Goal: Task Accomplishment & Management: Complete application form

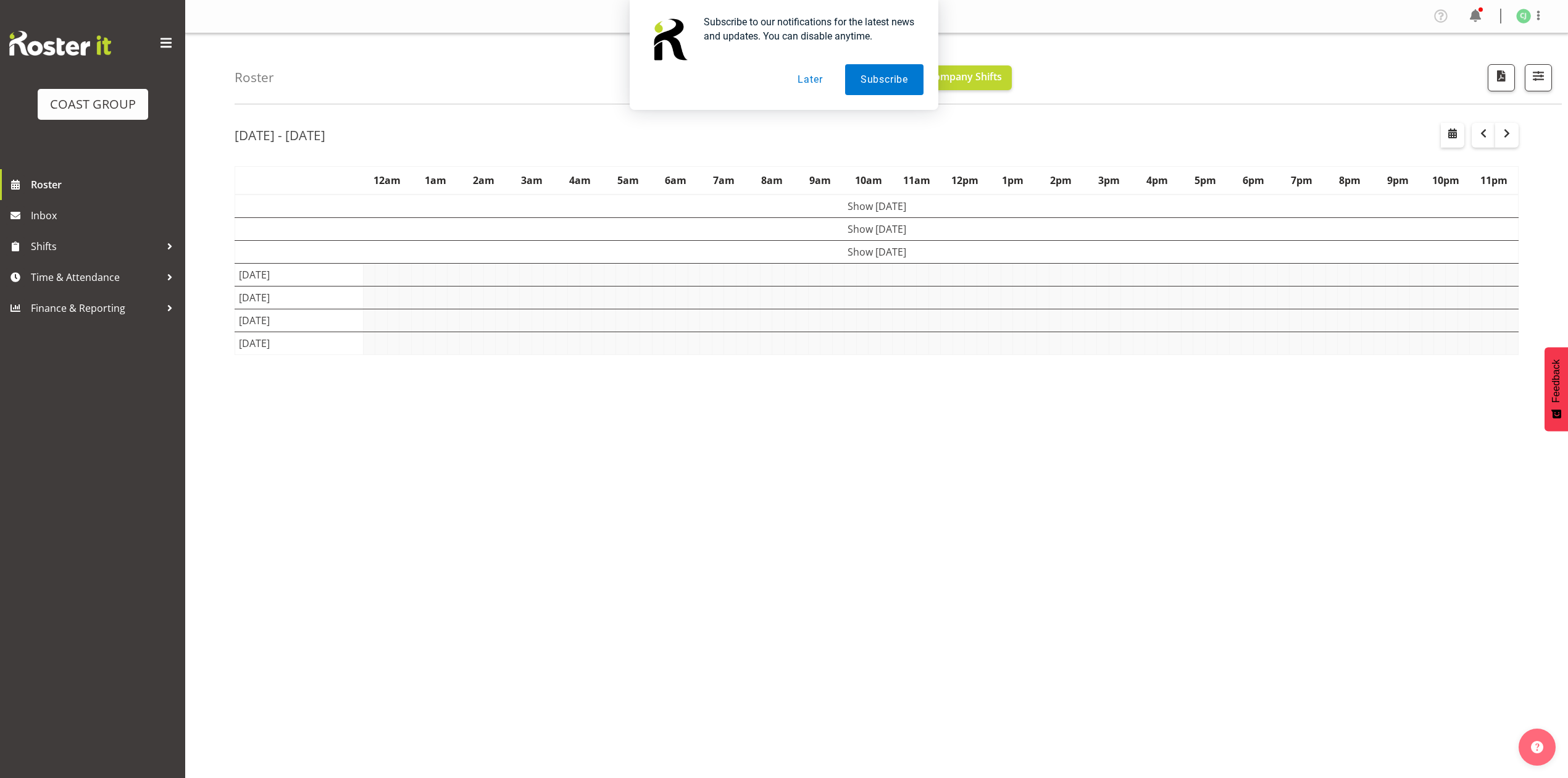
drag, startPoint x: 808, startPoint y: 79, endPoint x: 416, endPoint y: 144, distance: 397.4
click at [806, 79] on button "Later" at bounding box center [810, 79] width 55 height 31
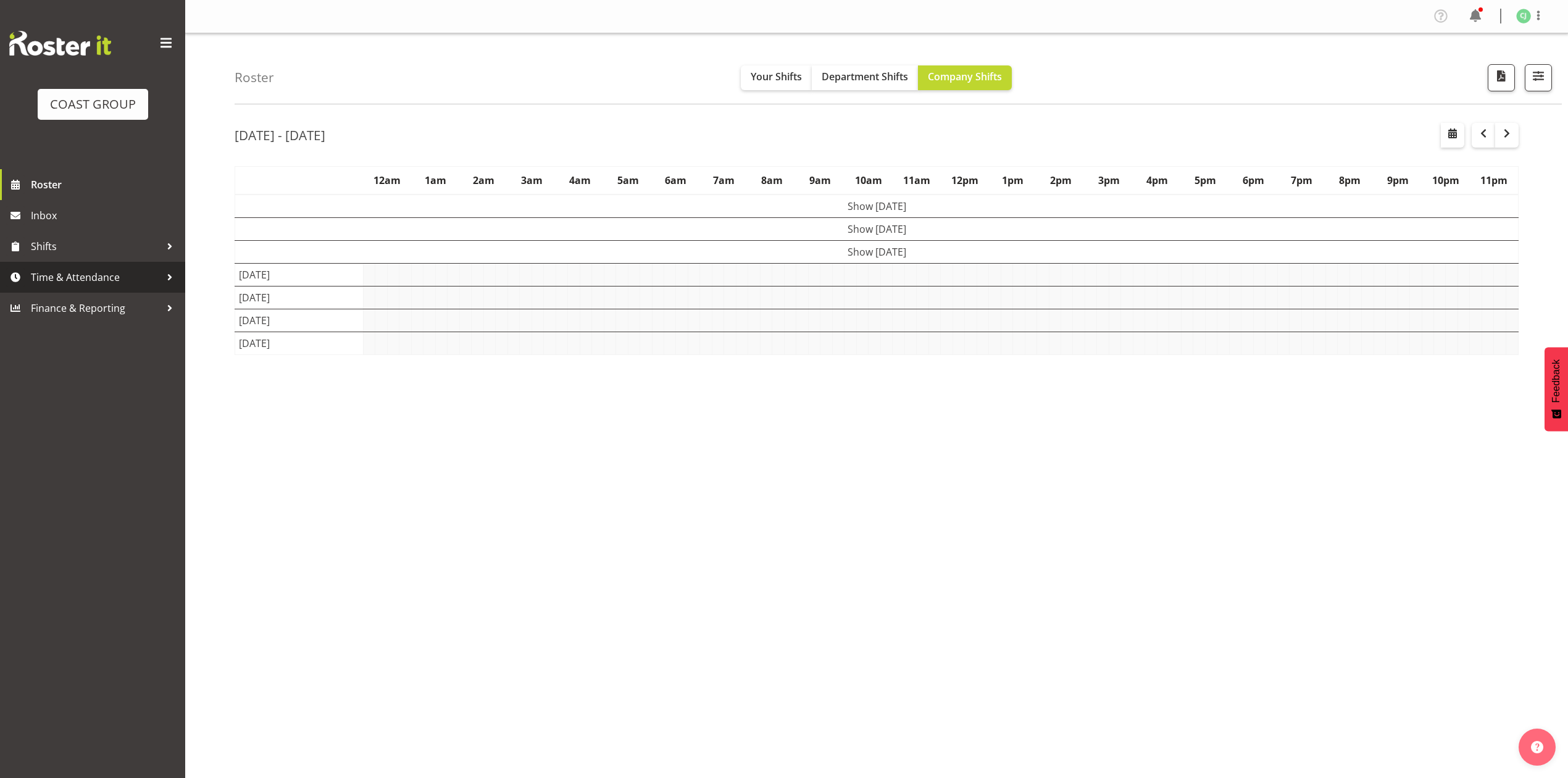
click at [107, 272] on span "Time & Attendance" at bounding box center [96, 276] width 130 height 18
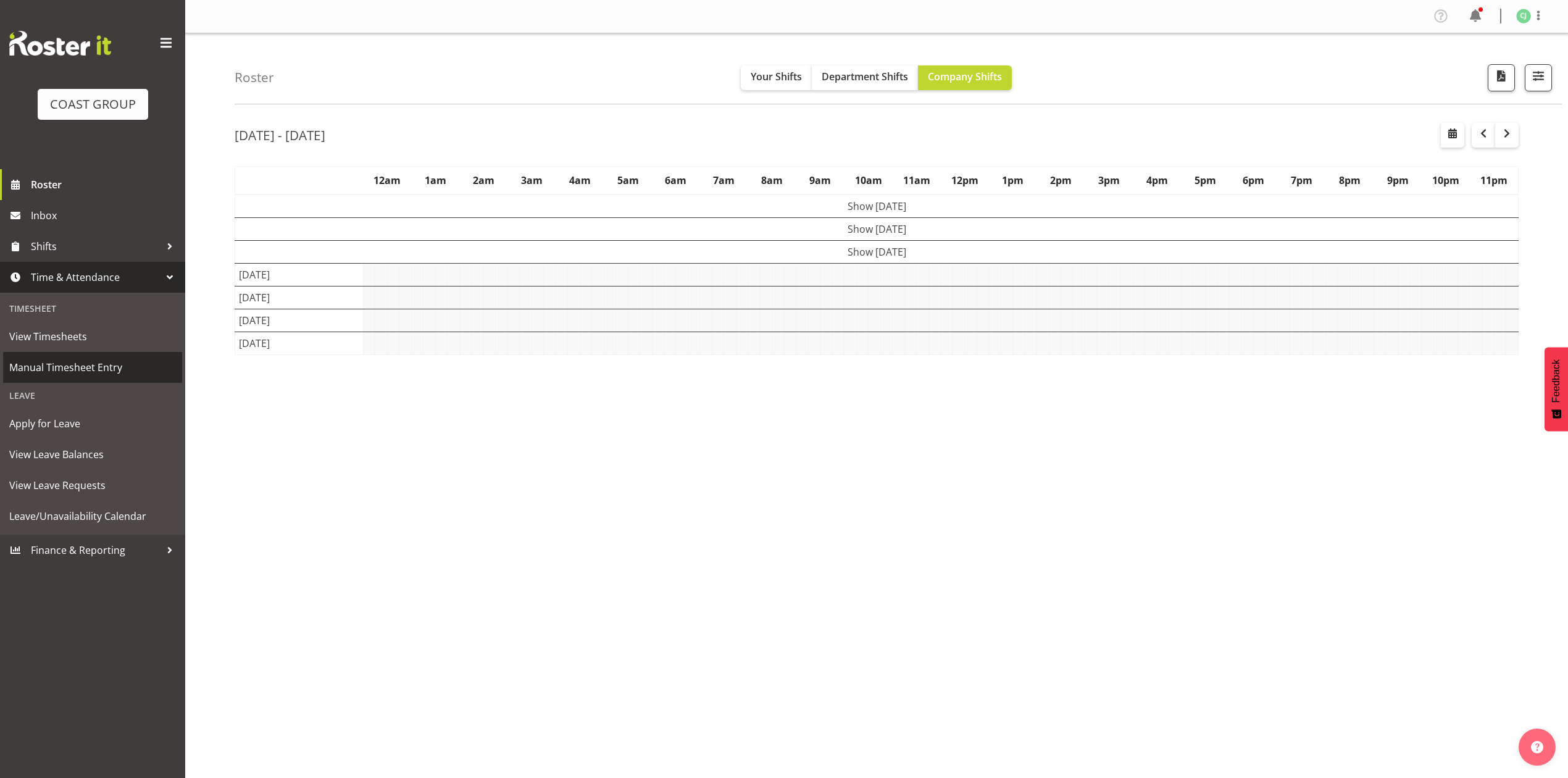
click at [89, 362] on span "Manual Timesheet Entry" at bounding box center [92, 367] width 167 height 18
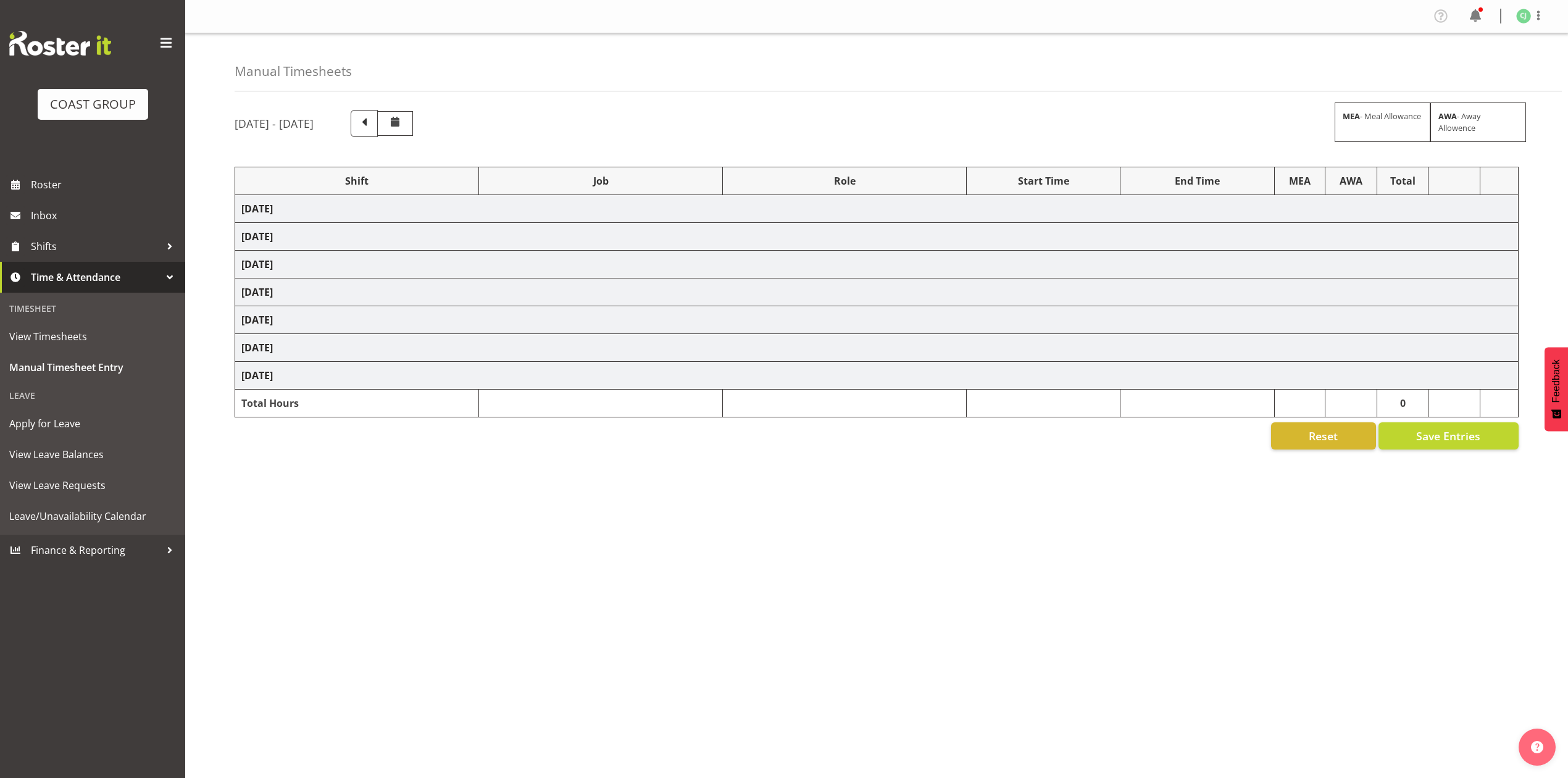
select select "69"
select select "10640"
select select "8960"
select select "10038"
select select "69"
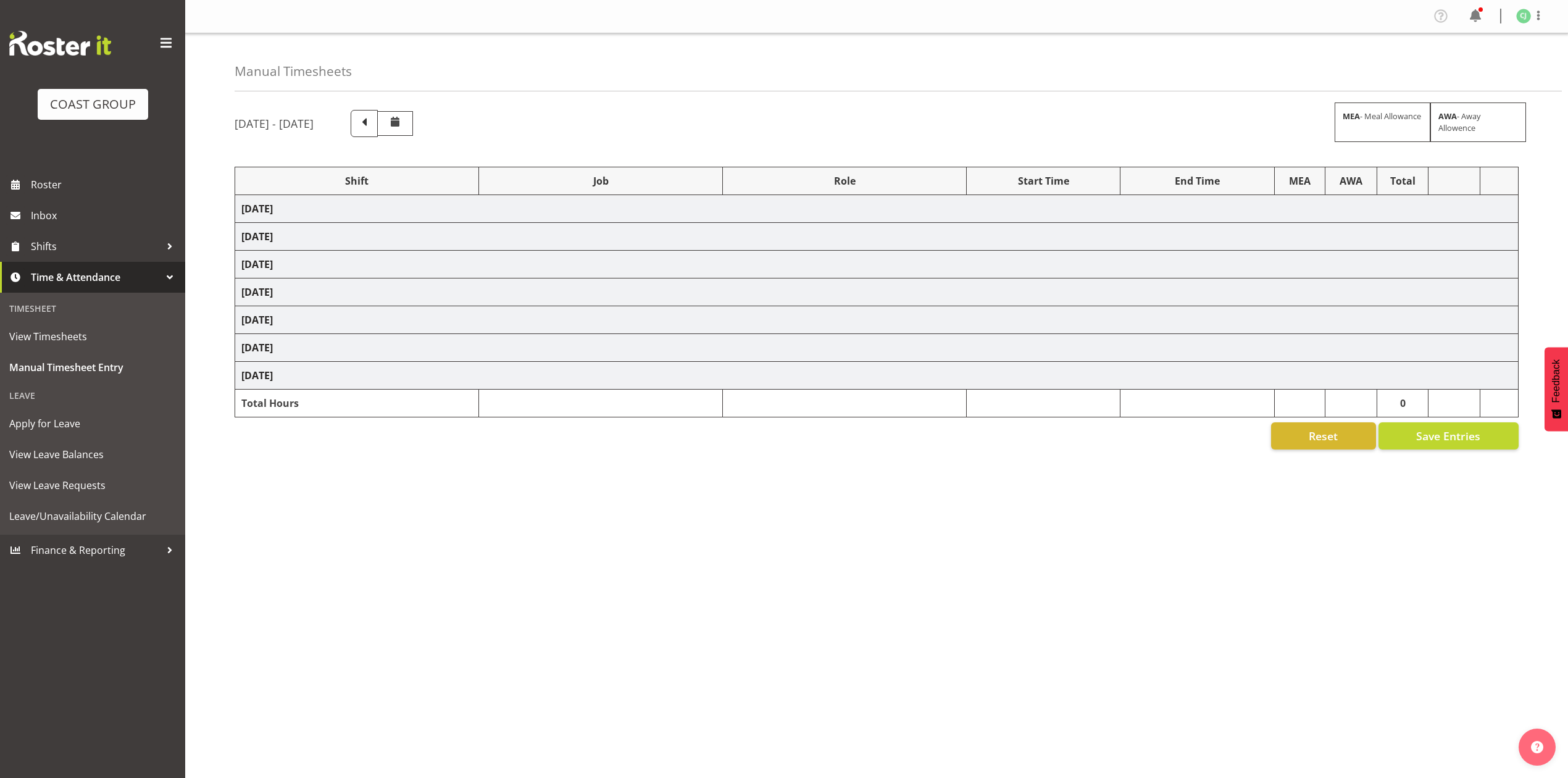
select select "8654"
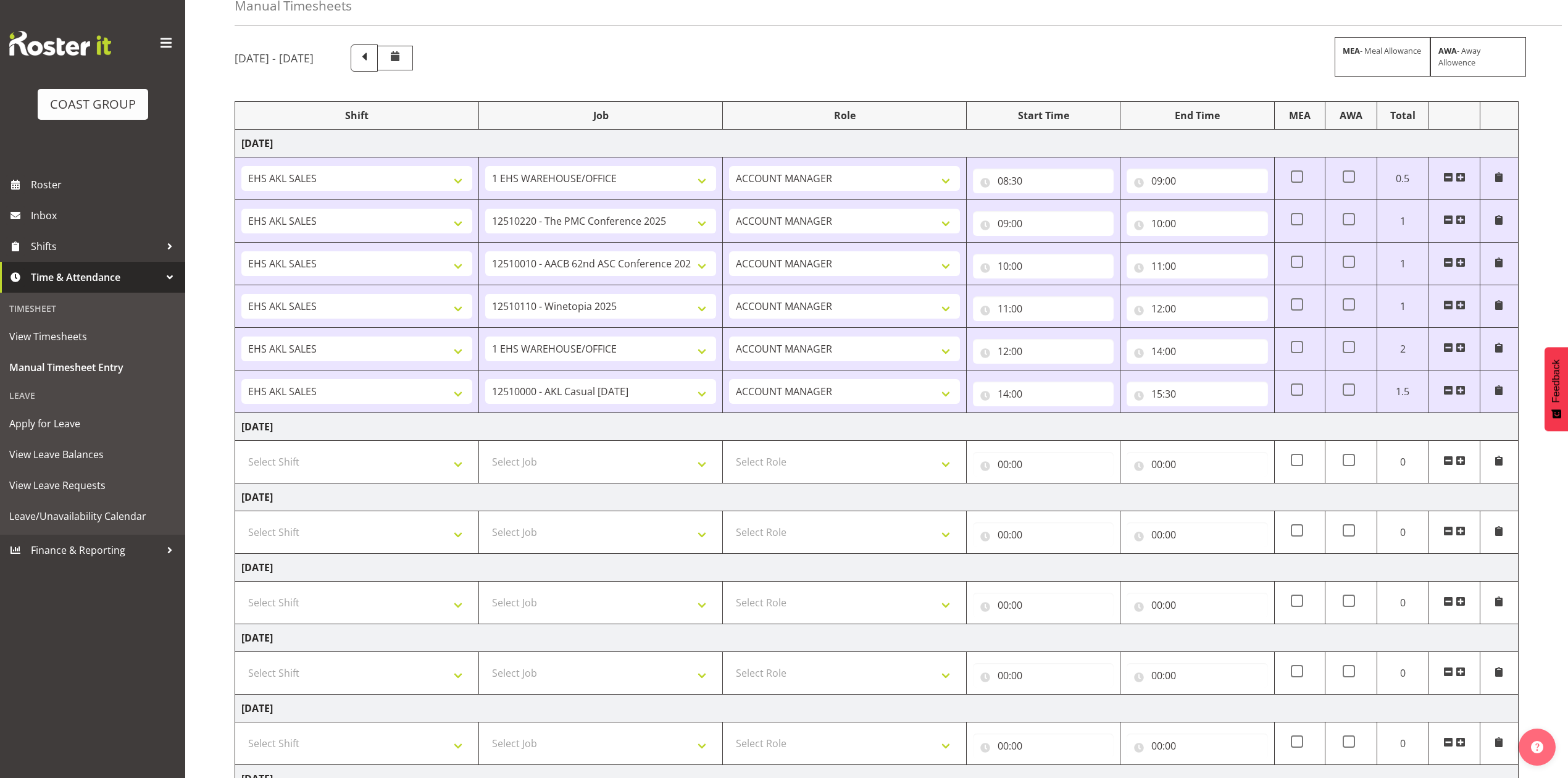
scroll to position [164, 0]
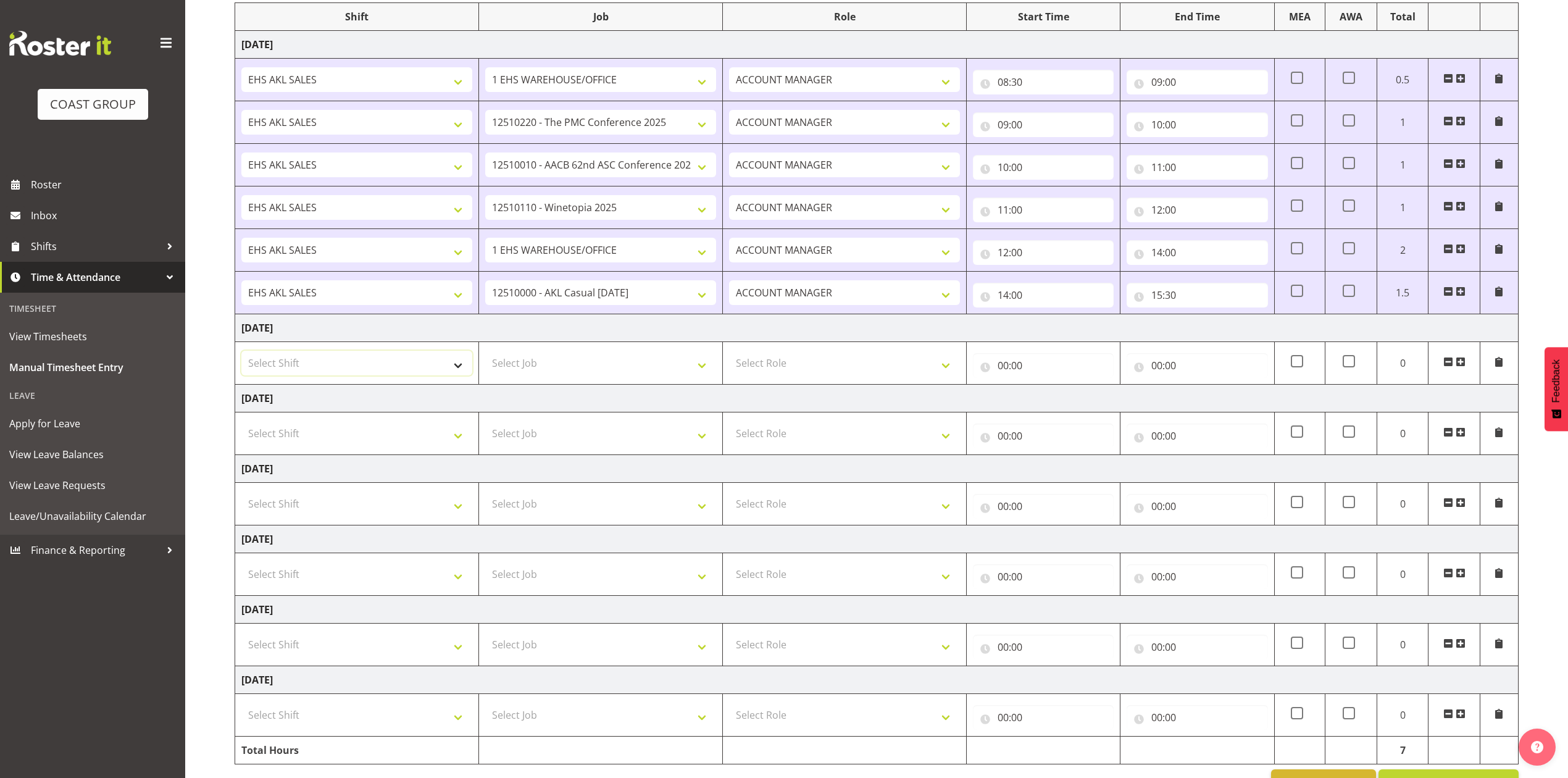
click at [408, 370] on select "Select Shift EHS AKL SALES" at bounding box center [357, 363] width 231 height 25
select select "1327"
click at [242, 353] on select "Select Shift EHS AKL SALES" at bounding box center [357, 363] width 231 height 25
click at [801, 369] on select "Select Role ACCOUNT MANAGER Account Manager" at bounding box center [844, 363] width 231 height 25
select select "197"
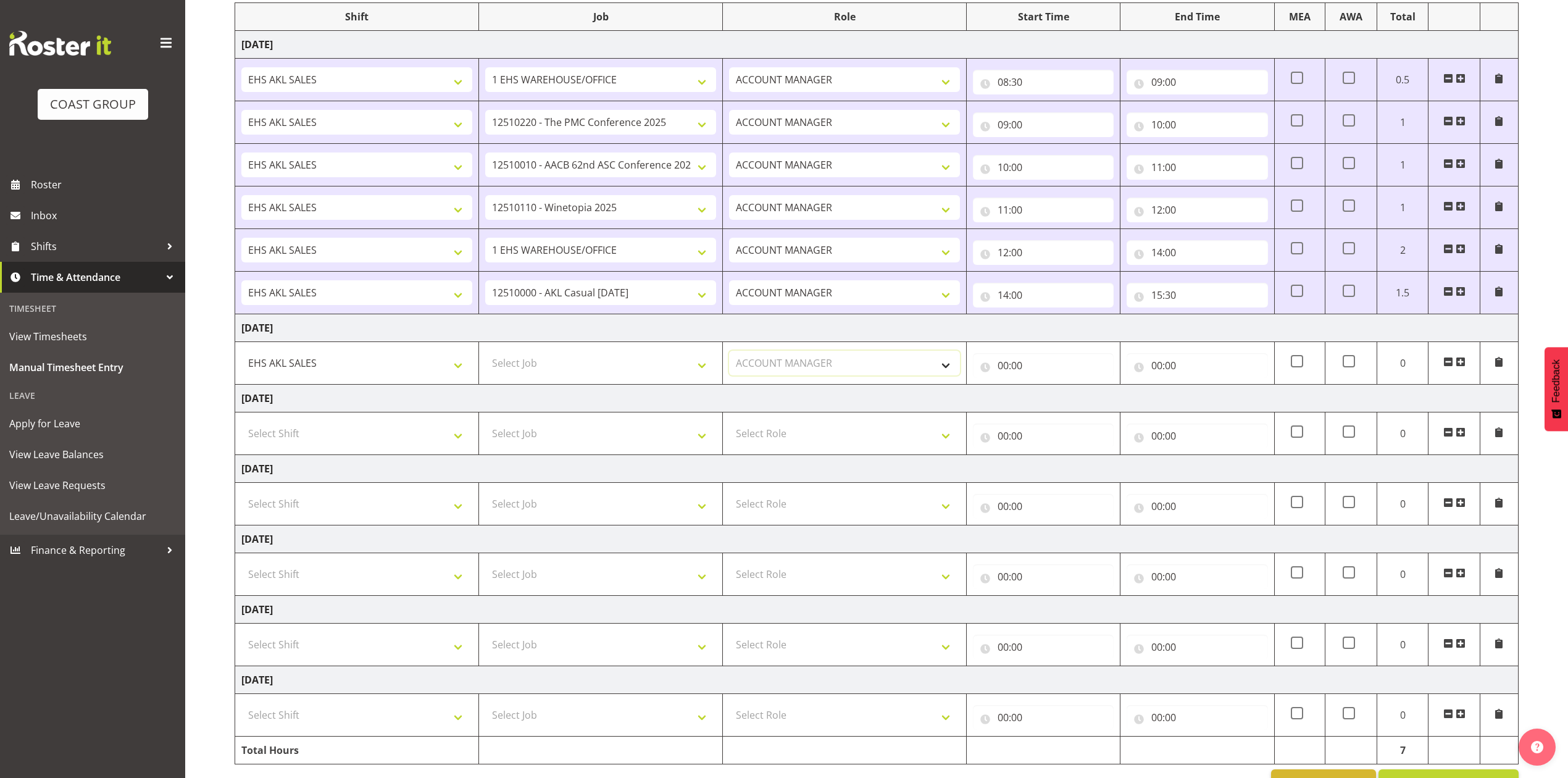
click at [730, 353] on select "Select Role ACCOUNT MANAGER Account Manager" at bounding box center [844, 363] width 231 height 25
click at [1009, 368] on input "00:00" at bounding box center [1043, 365] width 141 height 25
click at [1057, 402] on select "00 01 02 03 04 05 06 07 08 09 10 11 12 13 14 15 16 17 18 19 20 21 22 23" at bounding box center [1058, 397] width 28 height 25
select select "8"
click at [1044, 388] on select "00 01 02 03 04 05 06 07 08 09 10 11 12 13 14 15 16 17 18 19 20 21 22 23" at bounding box center [1058, 397] width 28 height 25
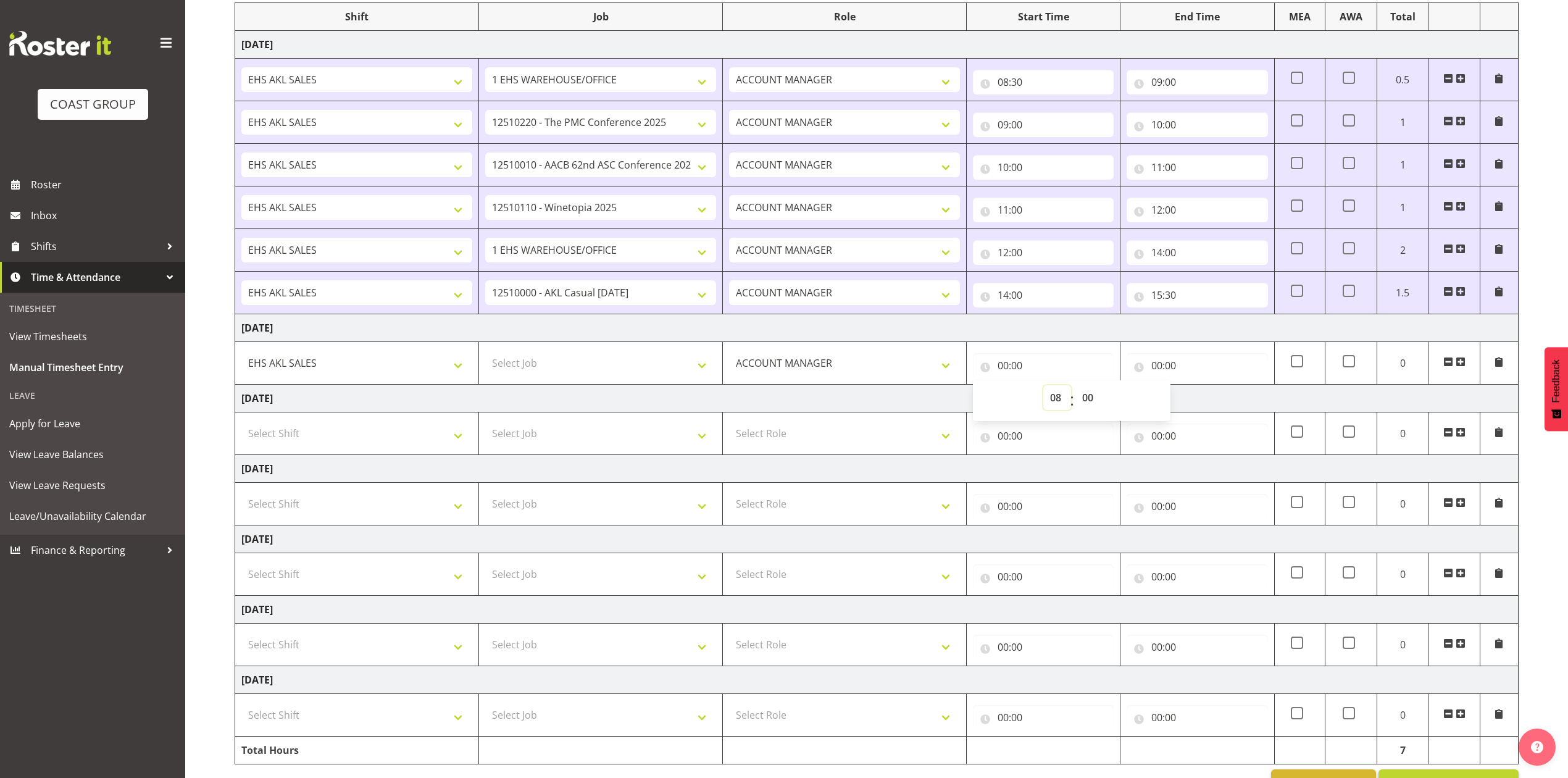
type input "08:00"
click at [1090, 399] on select "00 01 02 03 04 05 06 07 08 09 10 11 12 13 14 15 16 17 18 19 20 21 22 23 24 25 2…" at bounding box center [1090, 397] width 28 height 25
select select "30"
click at [1076, 388] on select "00 01 02 03 04 05 06 07 08 09 10 11 12 13 14 15 16 17 18 19 20 21 22 23 24 25 2…" at bounding box center [1090, 397] width 28 height 25
type input "08:30"
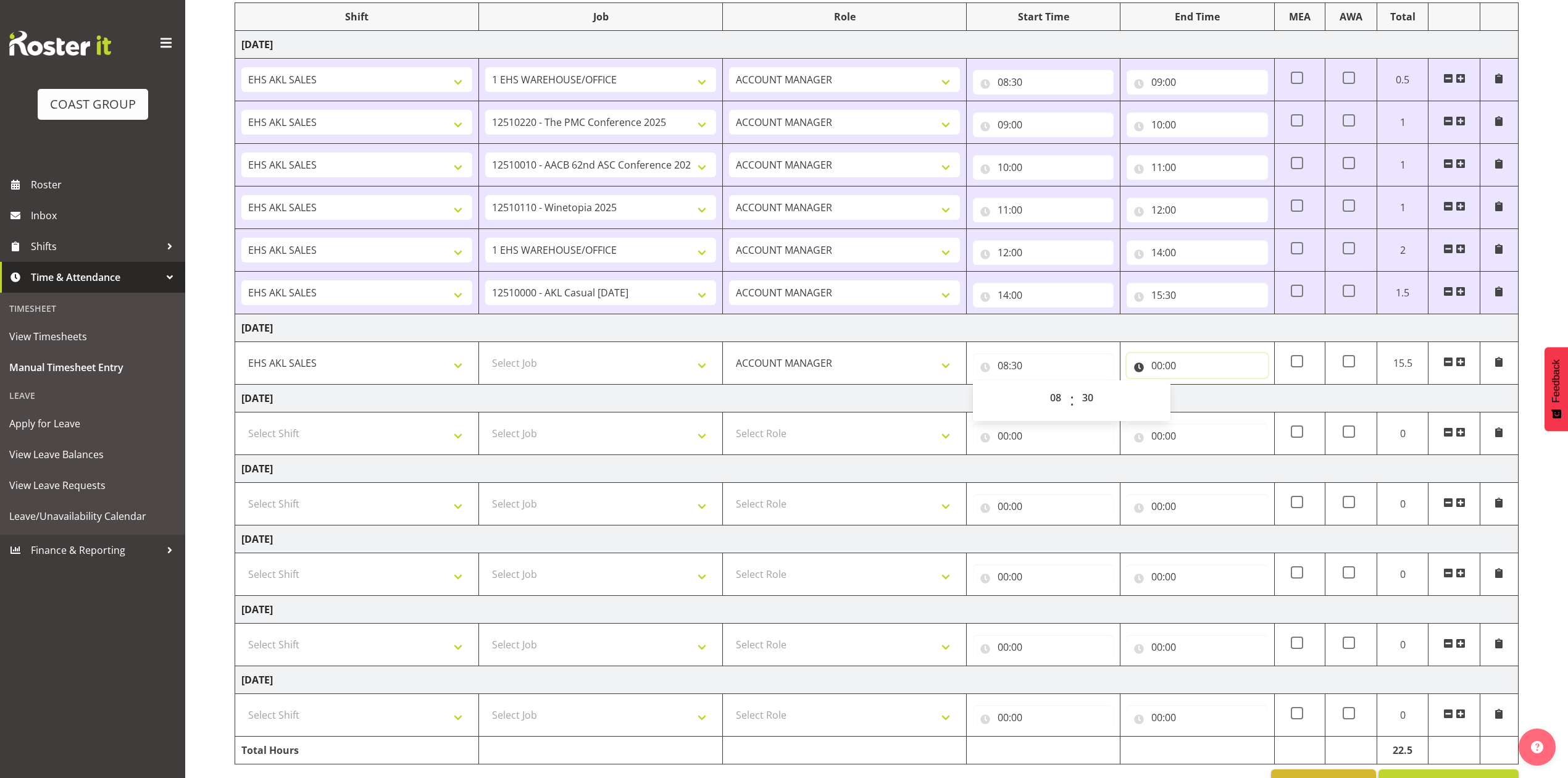
click at [1156, 364] on input "00:00" at bounding box center [1197, 365] width 141 height 25
click at [1211, 399] on select "00 01 02 03 04 05 06 07 08 09 10 11 12 13 14 15 16 17 18 19 20 21 22 23" at bounding box center [1211, 397] width 28 height 25
select select "9"
click at [1198, 388] on select "00 01 02 03 04 05 06 07 08 09 10 11 12 13 14 15 16 17 18 19 20 21 22 23" at bounding box center [1211, 397] width 28 height 25
type input "09:00"
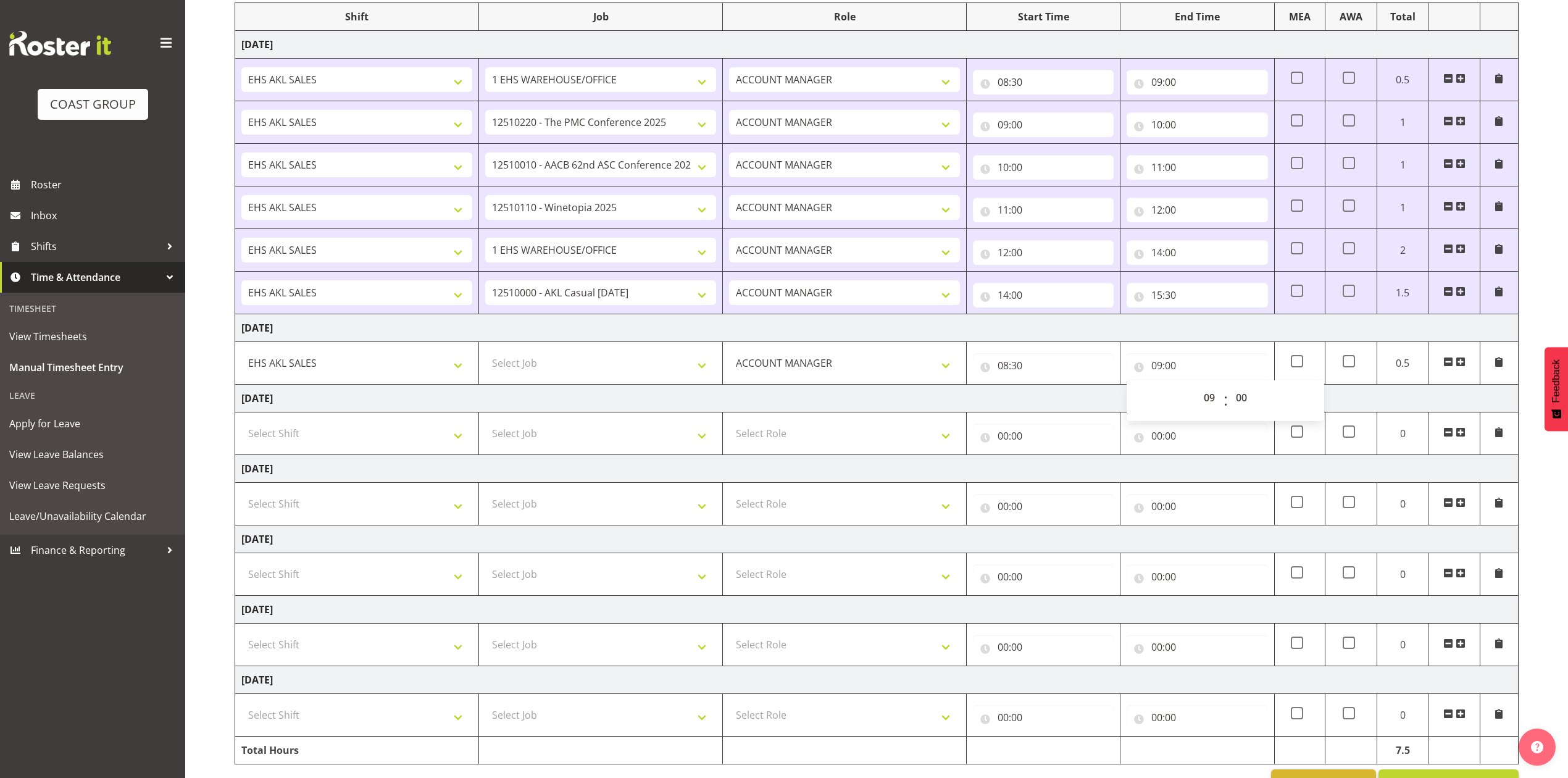
click at [1461, 362] on span at bounding box center [1460, 361] width 9 height 9
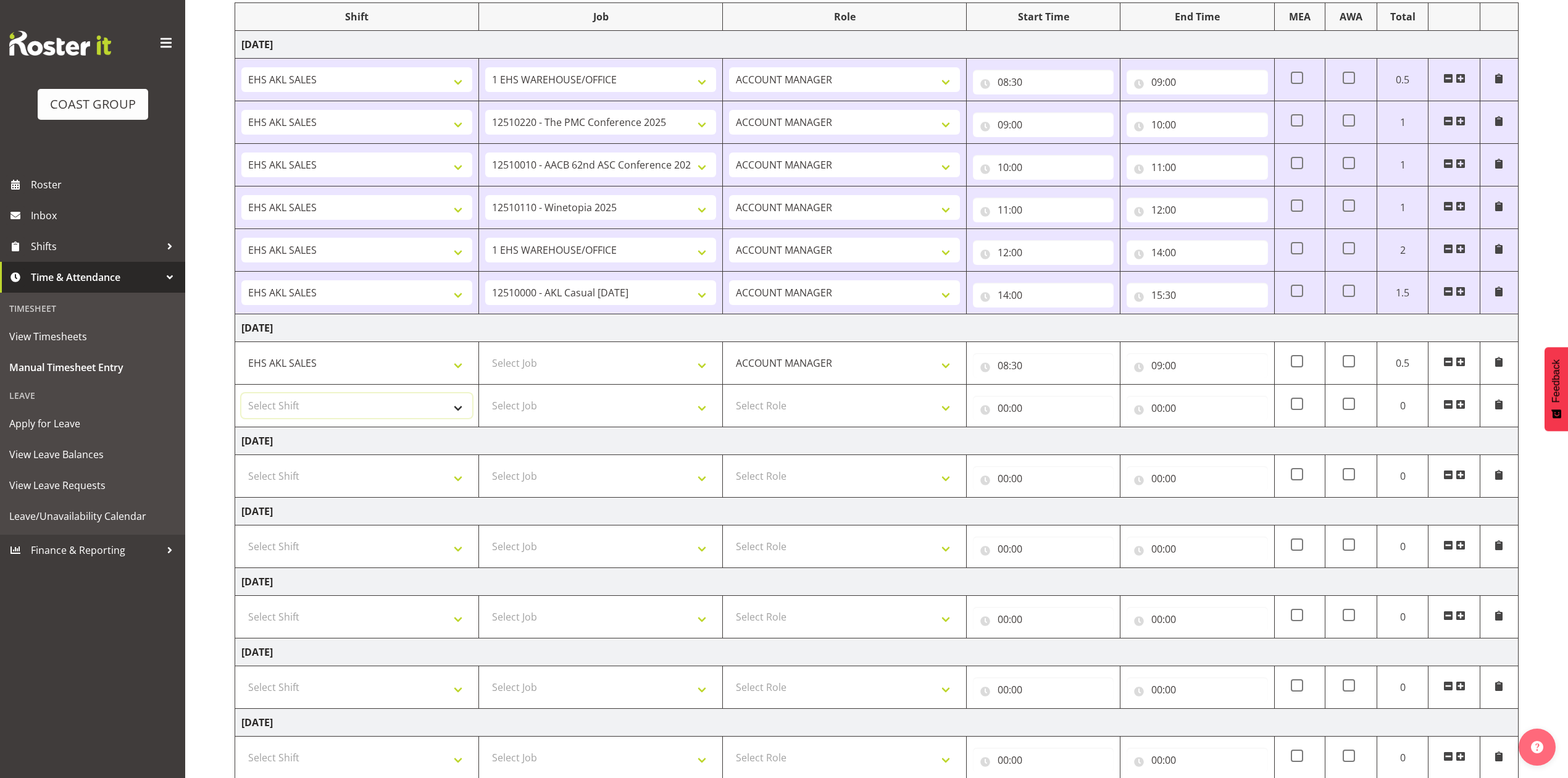
click at [419, 411] on select "Select Shift EHS AKL SALES" at bounding box center [357, 406] width 231 height 25
select select "1327"
click at [242, 395] on select "Select Shift EHS AKL SALES" at bounding box center [357, 406] width 231 height 25
click at [621, 406] on select "Select Job 1 Carlton Events 1 [PERSON_NAME][GEOGRAPHIC_DATA] 1 [PERSON_NAME][GE…" at bounding box center [600, 406] width 231 height 25
select select "10640"
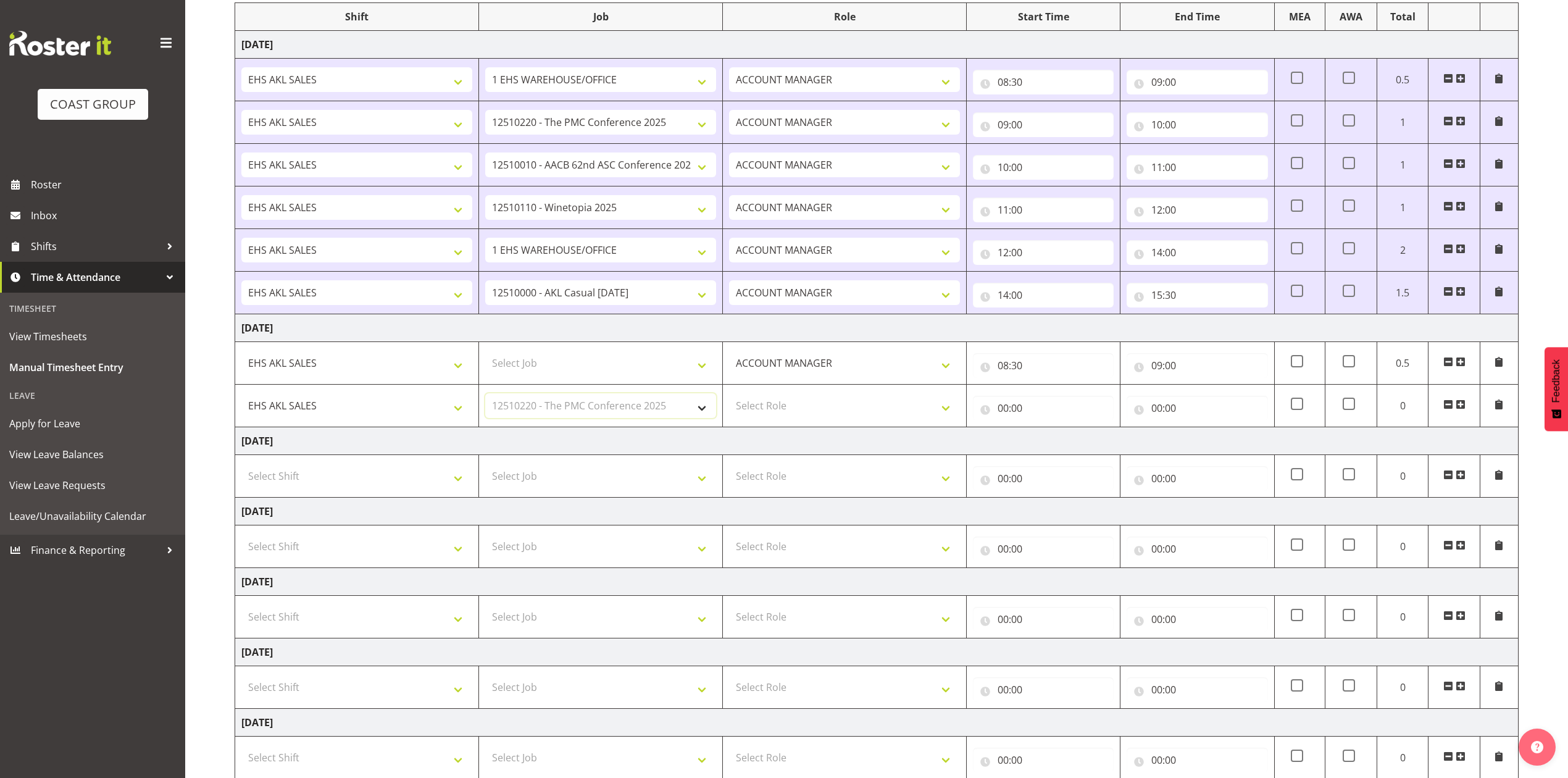
click at [485, 395] on select "Select Job 1 Carlton Events 1 [PERSON_NAME][GEOGRAPHIC_DATA] 1 [PERSON_NAME][GE…" at bounding box center [600, 406] width 231 height 25
click at [756, 398] on select "Select Role ACCOUNT MANAGER Account Manager" at bounding box center [844, 406] width 231 height 25
select select "197"
click at [730, 395] on select "Select Role ACCOUNT MANAGER Account Manager" at bounding box center [844, 406] width 231 height 25
click at [1005, 413] on input "00:00" at bounding box center [1043, 408] width 141 height 25
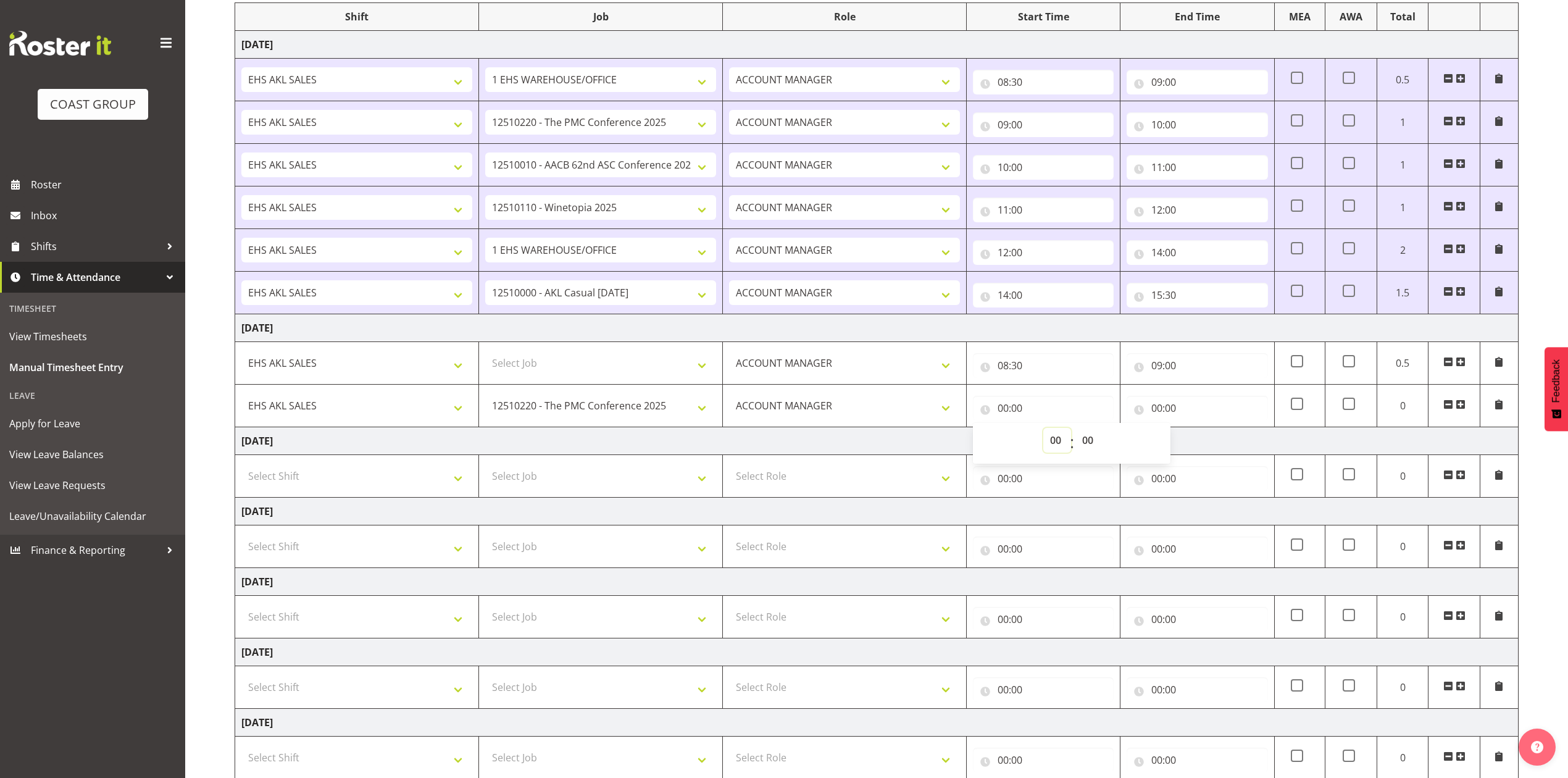
drag, startPoint x: 1053, startPoint y: 441, endPoint x: 1062, endPoint y: 430, distance: 14.2
click at [1053, 441] on select "00 01 02 03 04 05 06 07 08 09 10 11 12 13 14 15 16 17 18 19 20 21 22 23" at bounding box center [1058, 440] width 28 height 25
select select "9"
click at [1044, 430] on select "00 01 02 03 04 05 06 07 08 09 10 11 12 13 14 15 16 17 18 19 20 21 22 23" at bounding box center [1058, 440] width 28 height 25
type input "09:00"
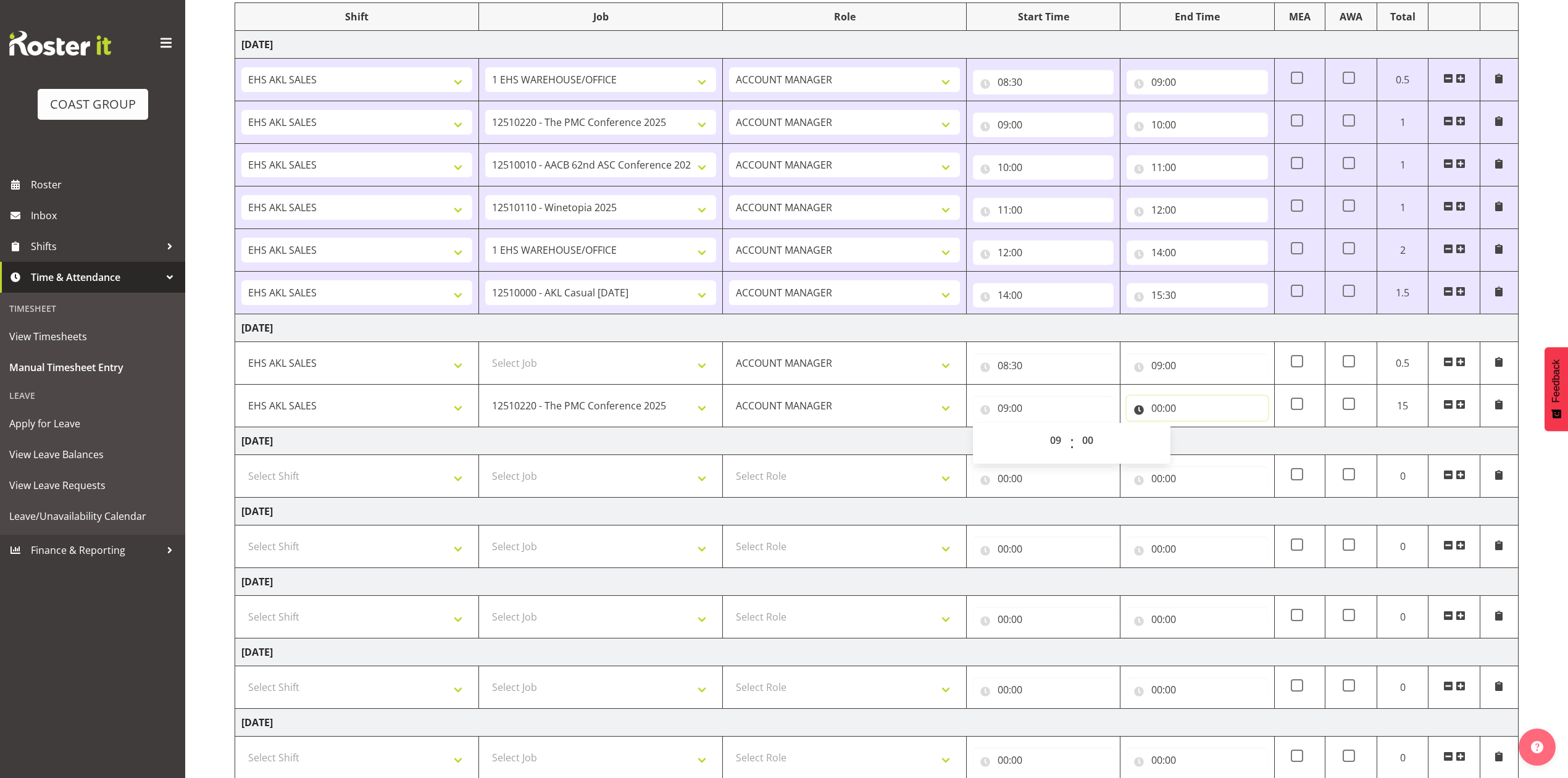
click at [1162, 408] on input "00:00" at bounding box center [1197, 408] width 141 height 25
drag, startPoint x: 1206, startPoint y: 445, endPoint x: 1211, endPoint y: 439, distance: 7.8
click at [1211, 442] on select "00 01 02 03 04 05 06 07 08 09 10 11 12 13 14 15 16 17 18 19 20 21 22 23" at bounding box center [1211, 440] width 28 height 25
select select "10"
click at [1198, 430] on select "00 01 02 03 04 05 06 07 08 09 10 11 12 13 14 15 16 17 18 19 20 21 22 23" at bounding box center [1211, 440] width 28 height 25
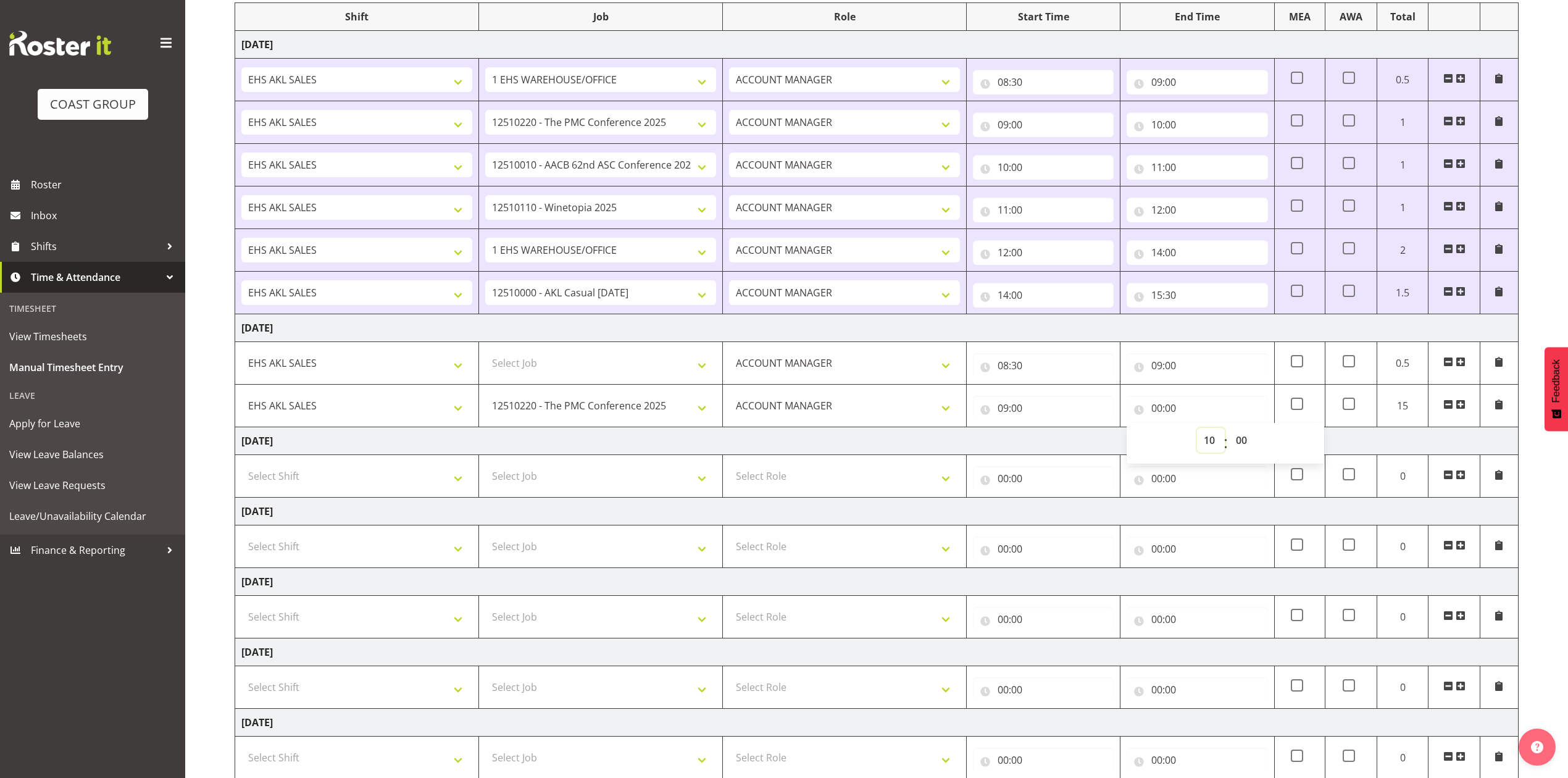
type input "10:00"
drag, startPoint x: 1460, startPoint y: 408, endPoint x: 1057, endPoint y: 370, distance: 404.8
click at [1457, 406] on span at bounding box center [1460, 404] width 9 height 9
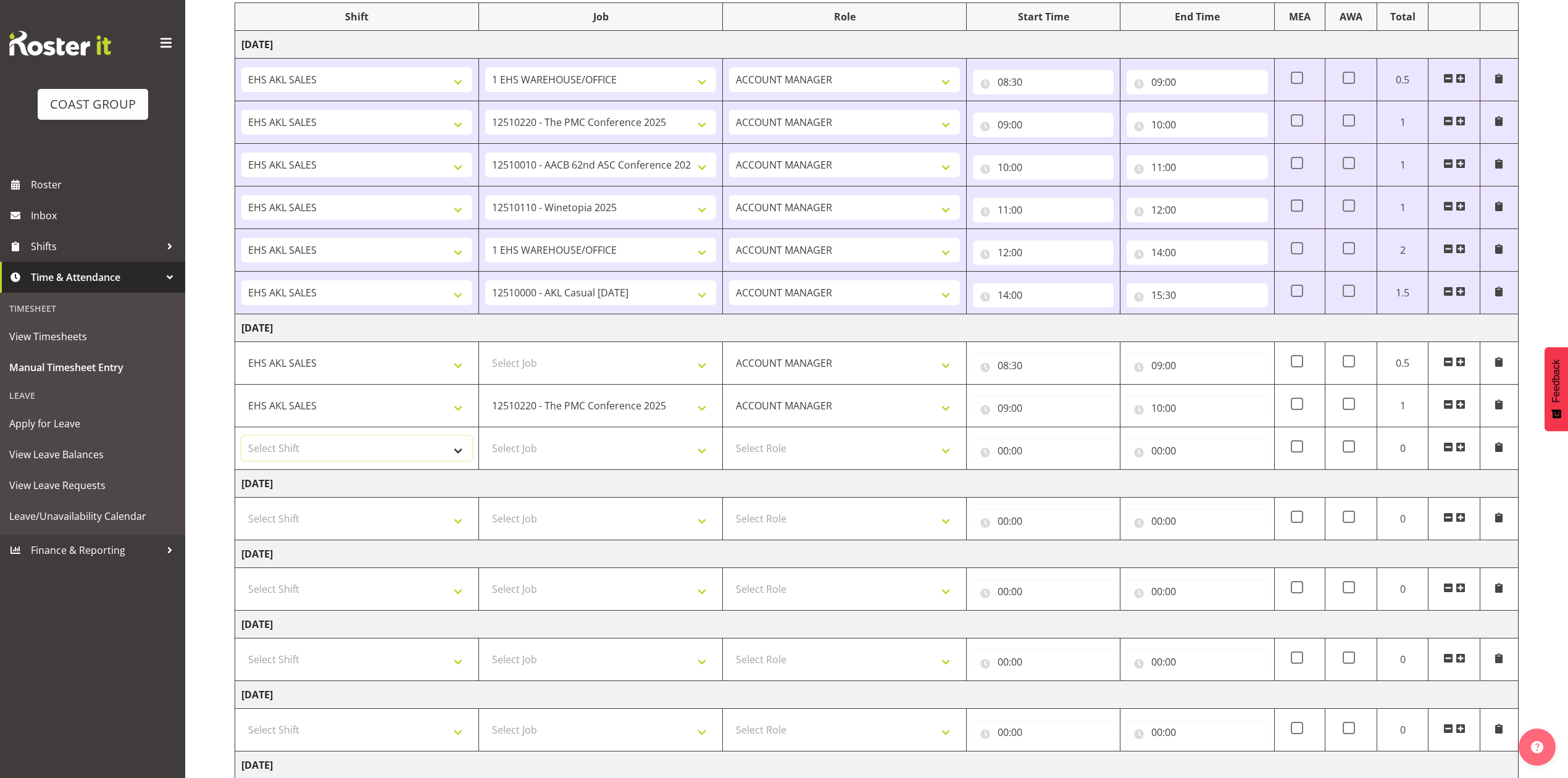
click at [416, 443] on select "Select Shift EHS AKL SALES" at bounding box center [357, 448] width 231 height 25
select select "1327"
click at [242, 439] on select "Select Shift EHS AKL SALES" at bounding box center [357, 448] width 231 height 25
click at [532, 470] on td "Select Job 1 Carlton Events 1 [PERSON_NAME][GEOGRAPHIC_DATA] 1 [PERSON_NAME][GE…" at bounding box center [601, 448] width 243 height 42
click at [532, 454] on select "Select Job 1 Carlton Events 1 [PERSON_NAME][GEOGRAPHIC_DATA] 1 [PERSON_NAME][GE…" at bounding box center [600, 448] width 231 height 25
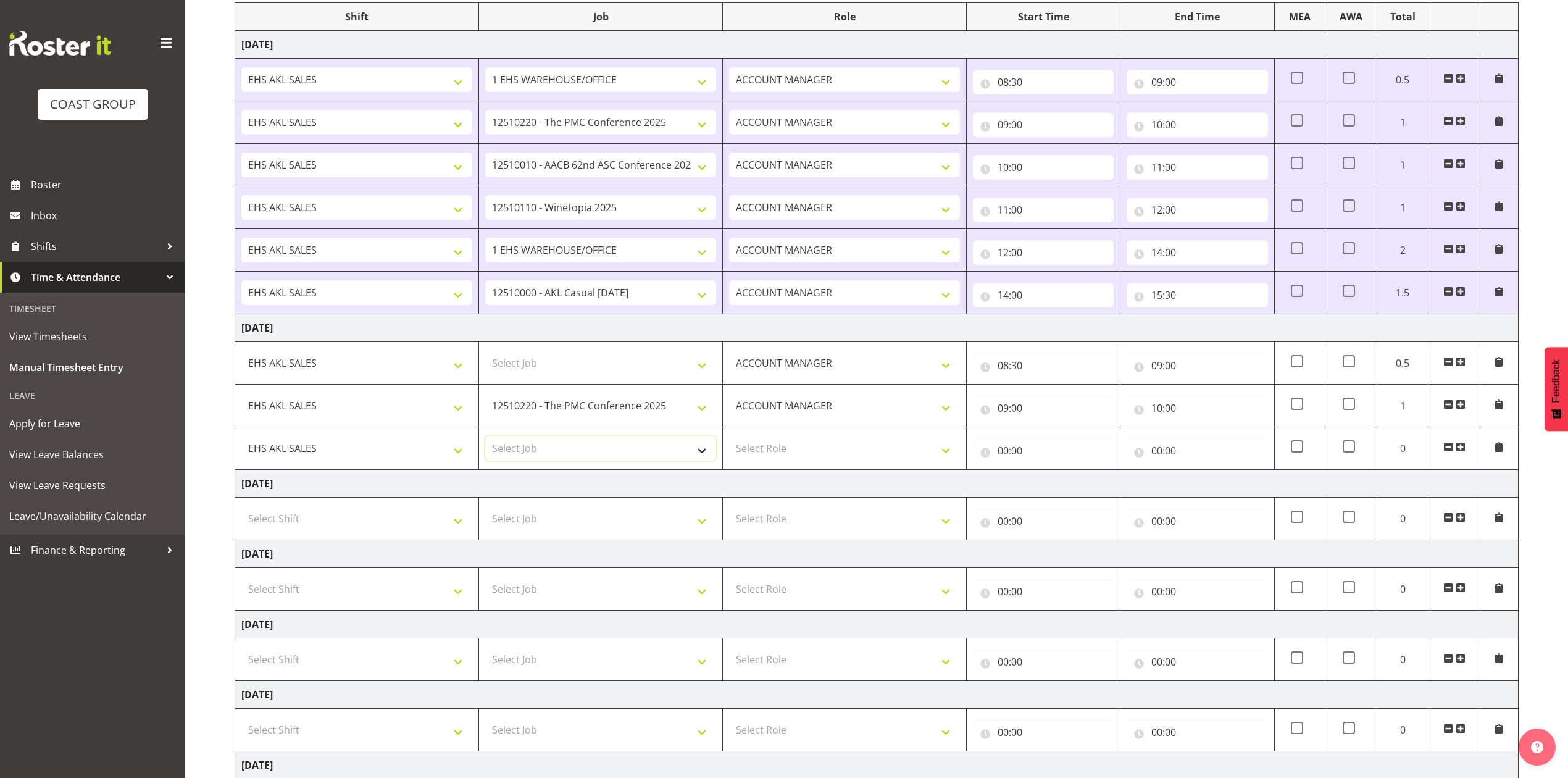
select select "10208"
click at [485, 439] on select "Select Job 1 Carlton Events 1 [PERSON_NAME][GEOGRAPHIC_DATA] 1 [PERSON_NAME][GE…" at bounding box center [600, 448] width 231 height 25
click at [832, 465] on td "Select Role ACCOUNT MANAGER Account Manager" at bounding box center [844, 448] width 243 height 42
click at [835, 456] on select "Select Role ACCOUNT MANAGER Account Manager" at bounding box center [844, 448] width 231 height 25
select select "197"
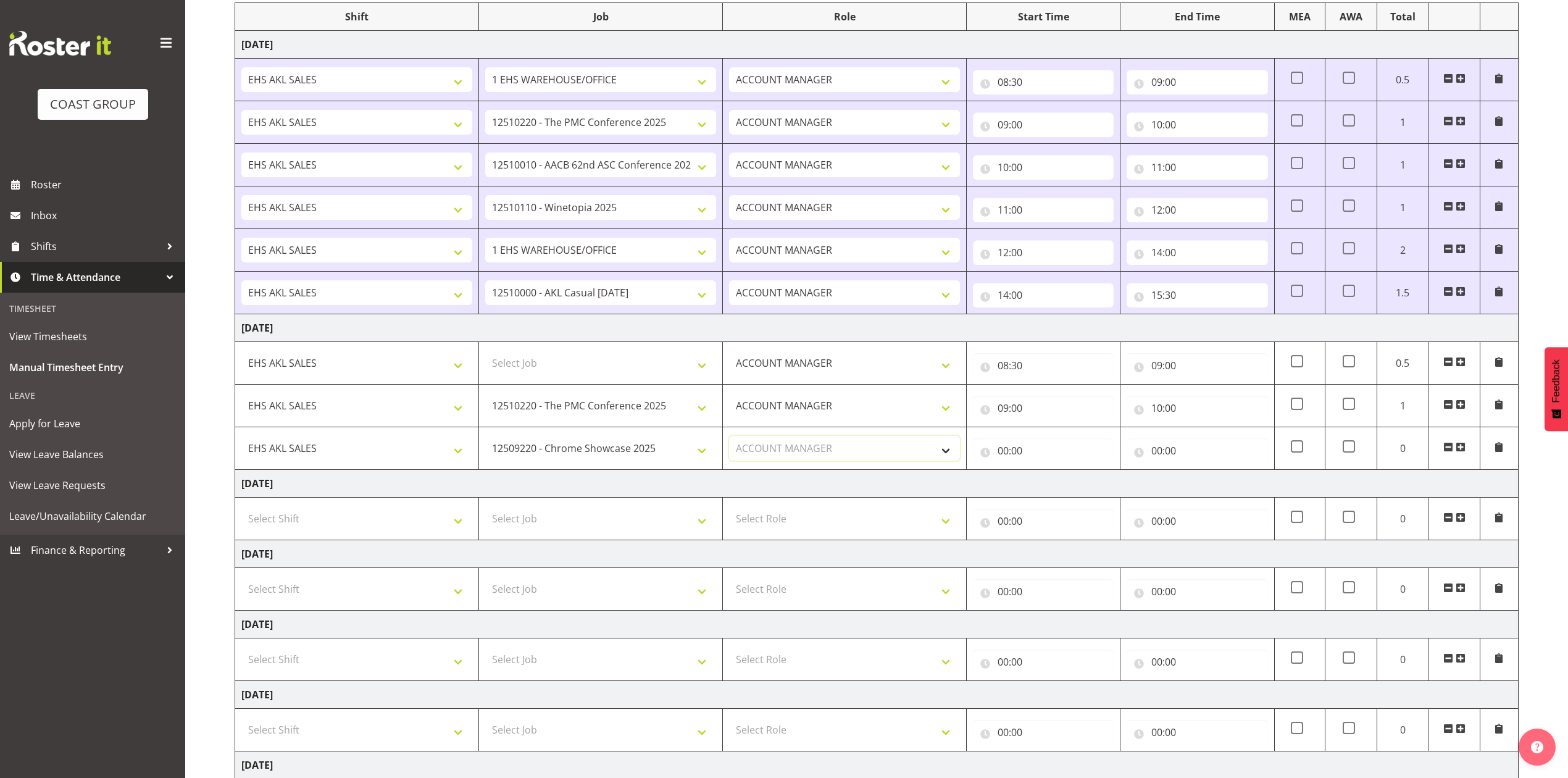
click at [730, 439] on select "Select Role ACCOUNT MANAGER Account Manager" at bounding box center [844, 448] width 231 height 25
click at [1002, 451] on input "00:00" at bounding box center [1043, 451] width 141 height 25
click at [1056, 483] on select "00 01 02 03 04 05 06 07 08 09 10 11 12 13 14 15 16 17 18 19 20 21 22 23" at bounding box center [1058, 483] width 28 height 25
select select "10"
click at [1044, 473] on select "00 01 02 03 04 05 06 07 08 09 10 11 12 13 14 15 16 17 18 19 20 21 22 23" at bounding box center [1058, 483] width 28 height 25
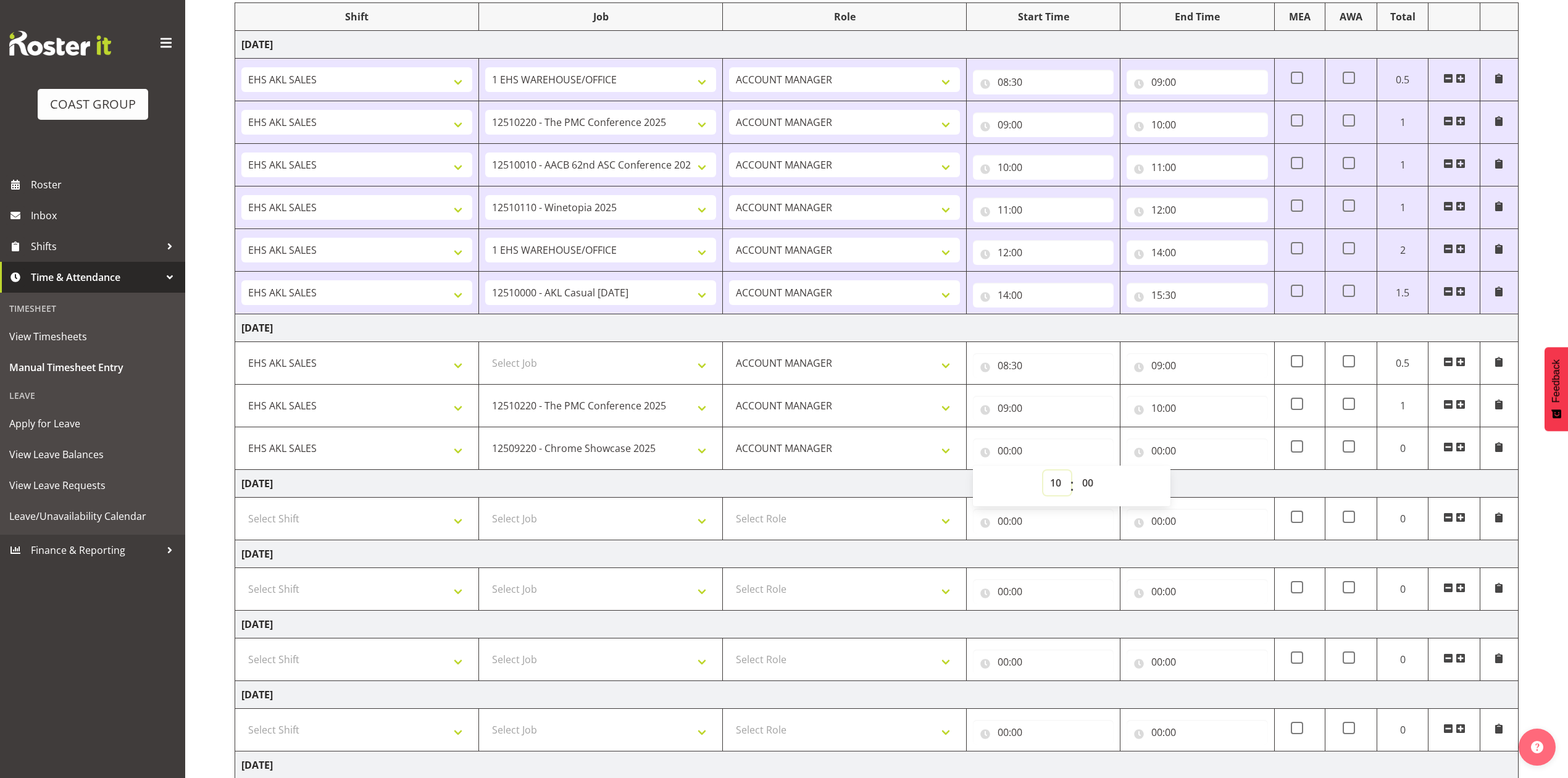
type input "10:00"
click at [1156, 455] on input "00:00" at bounding box center [1197, 451] width 141 height 25
click at [1211, 483] on select "00 01 02 03 04 05 06 07 08 09 10 11 12 13 14 15 16 17 18 19 20 21 22 23" at bounding box center [1211, 483] width 28 height 25
select select "12"
click at [1198, 473] on select "00 01 02 03 04 05 06 07 08 09 10 11 12 13 14 15 16 17 18 19 20 21 22 23" at bounding box center [1211, 483] width 28 height 25
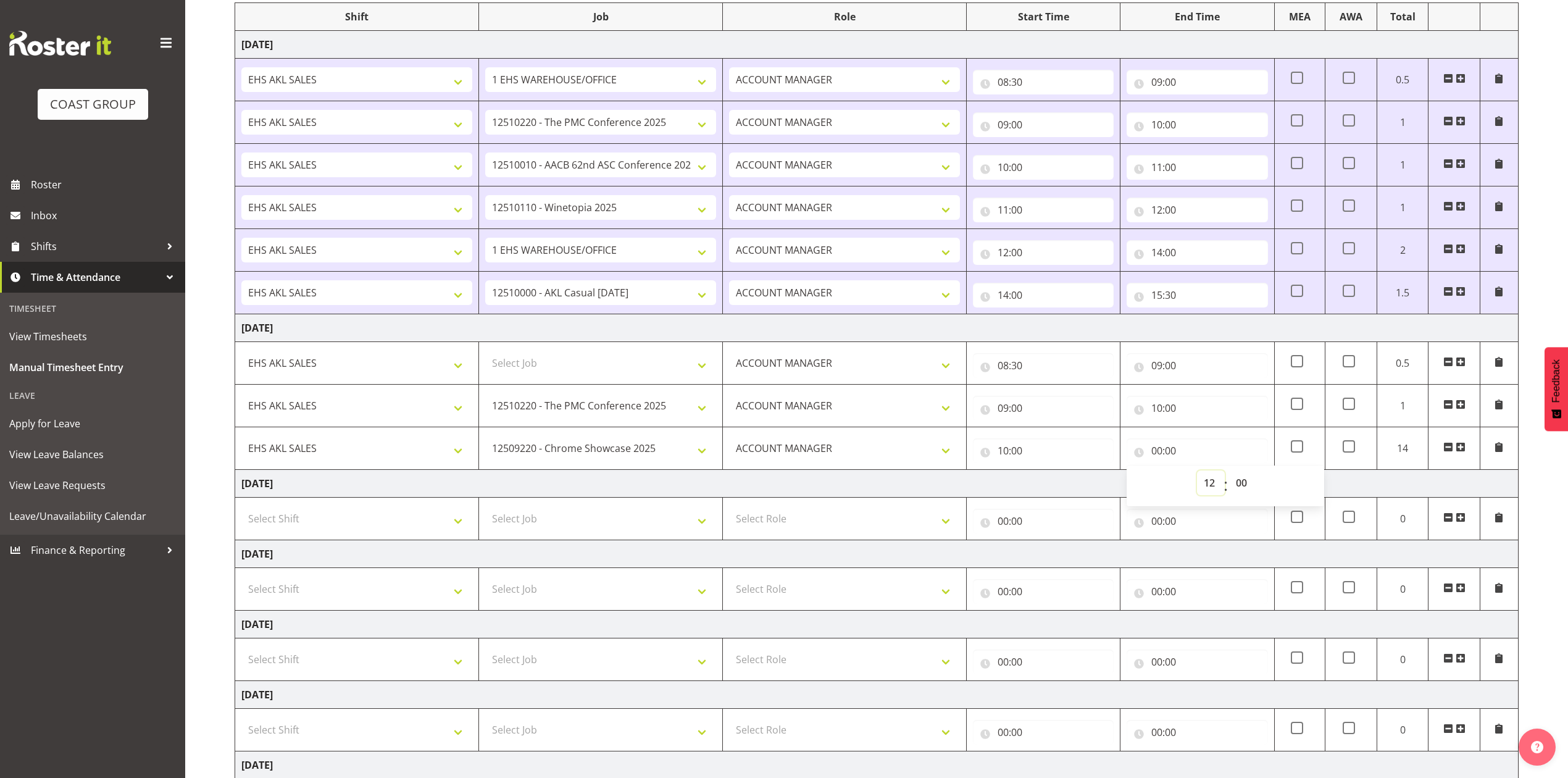
type input "12:00"
click at [1461, 447] on span at bounding box center [1460, 446] width 9 height 9
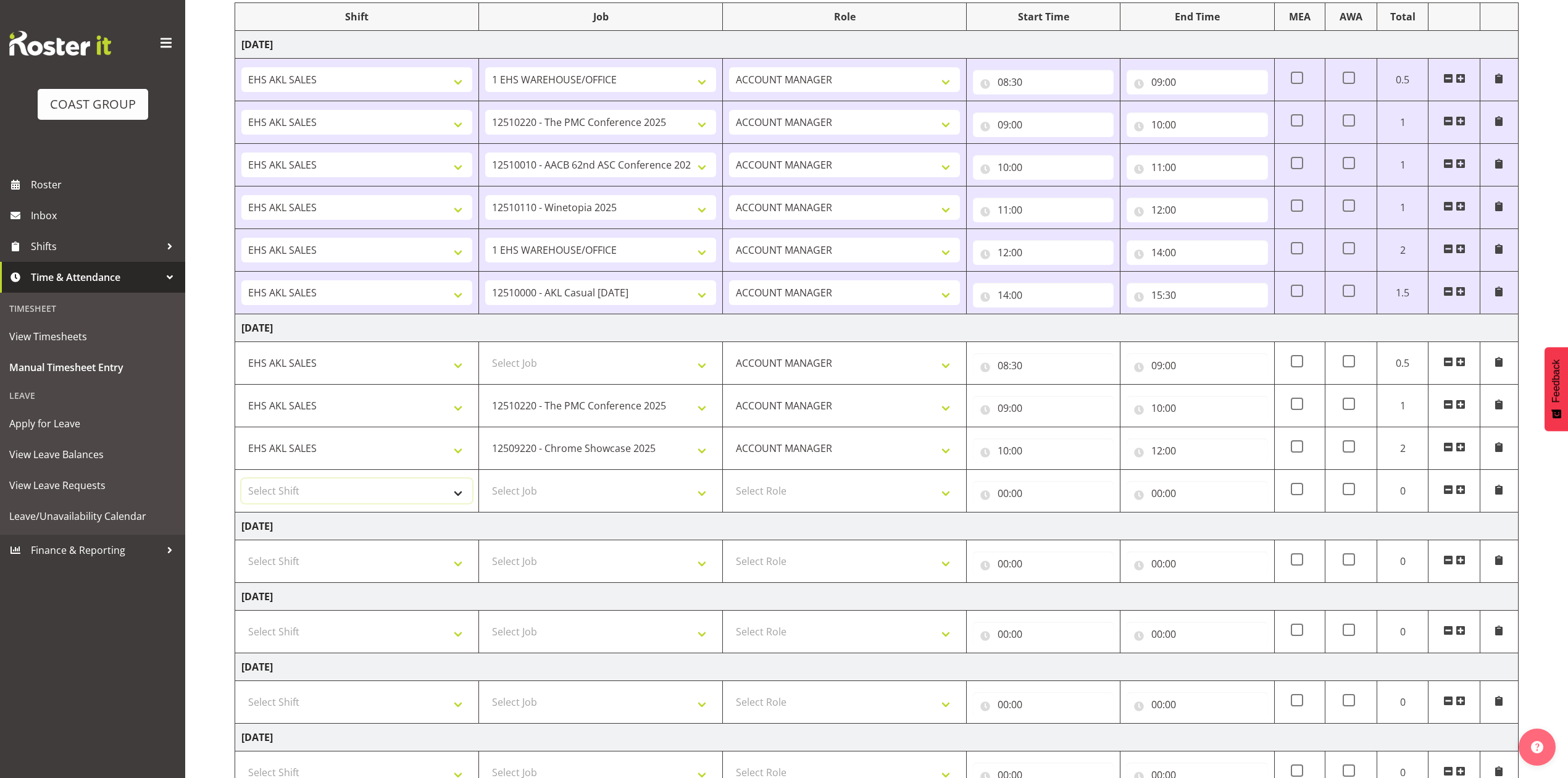
drag, startPoint x: 376, startPoint y: 492, endPoint x: 376, endPoint y: 499, distance: 7.0
click at [376, 492] on select "Select Shift EHS AKL SALES" at bounding box center [357, 490] width 231 height 25
select select "1327"
click at [242, 482] on select "Select Shift EHS AKL SALES" at bounding box center [357, 490] width 231 height 25
click at [832, 497] on select "Select Role ACCOUNT MANAGER Account Manager" at bounding box center [844, 490] width 231 height 25
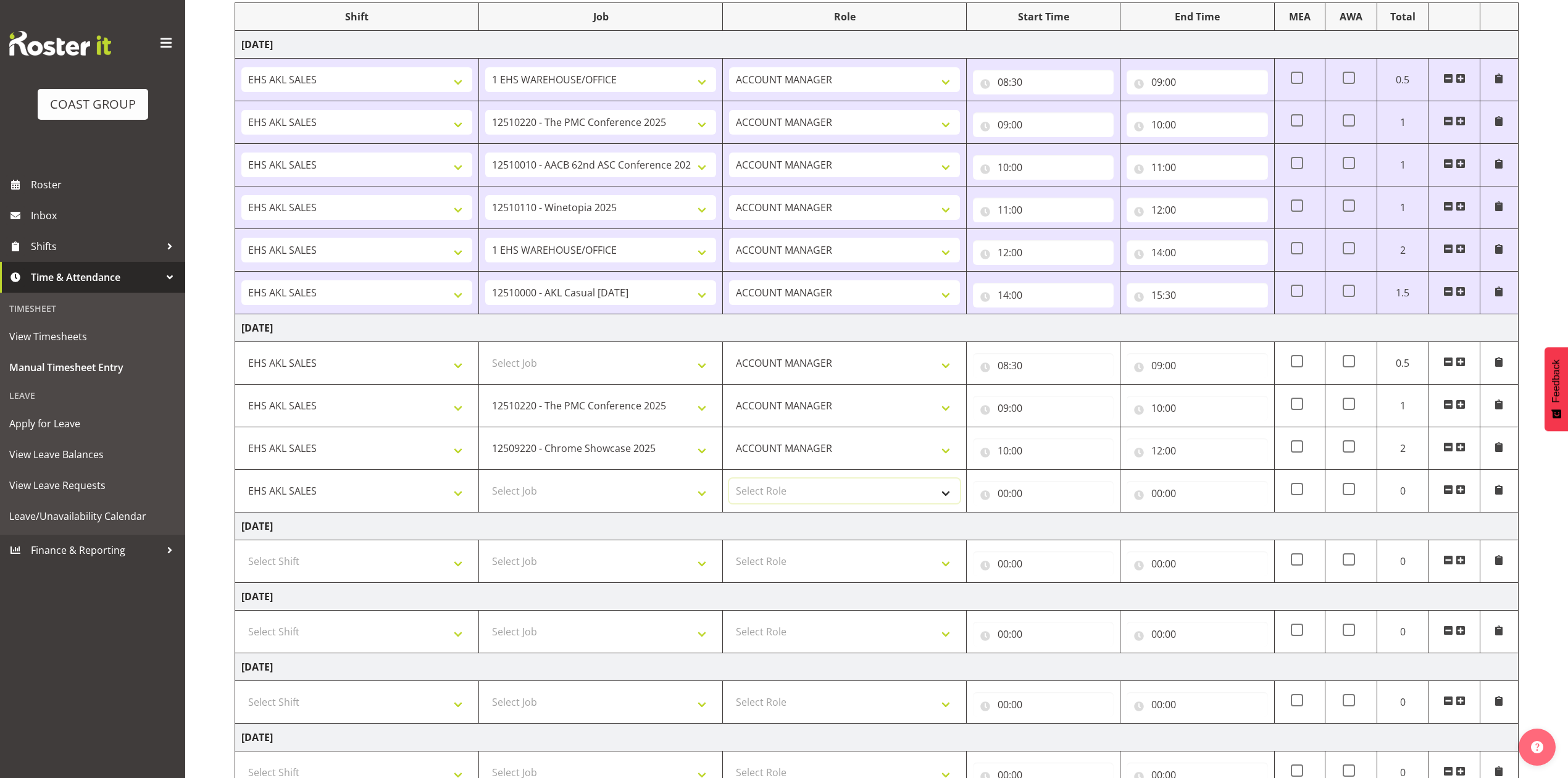
select select "197"
click at [730, 482] on select "Select Role ACCOUNT MANAGER Account Manager" at bounding box center [844, 490] width 231 height 25
click at [989, 497] on input "00:00" at bounding box center [1043, 493] width 141 height 25
click at [1046, 522] on select "00 01 02 03 04 05 06 07 08 09 10 11 12 13 14 15 16 17 18 19 20 21 22 23" at bounding box center [1058, 525] width 28 height 25
select select "12"
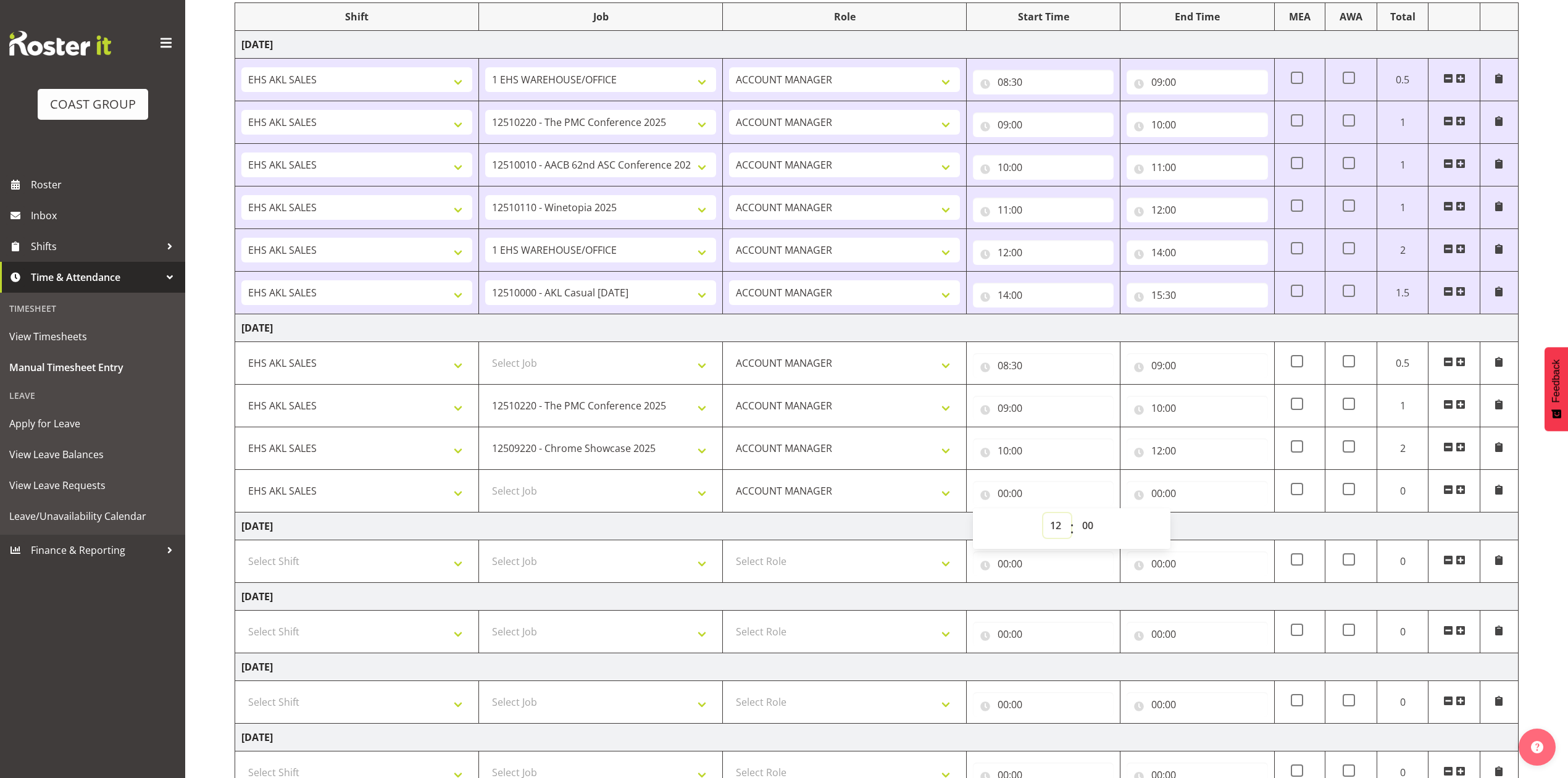
click at [1044, 516] on select "00 01 02 03 04 05 06 07 08 09 10 11 12 13 14 15 16 17 18 19 20 21 22 23" at bounding box center [1058, 525] width 28 height 25
type input "12:00"
click at [1156, 495] on input "00:00" at bounding box center [1197, 493] width 141 height 25
click at [1208, 529] on select "00 01 02 03 04 05 06 07 08 09 10 11 12 13 14 15 16 17 18 19 20 21 22 23" at bounding box center [1211, 525] width 28 height 25
select select "13"
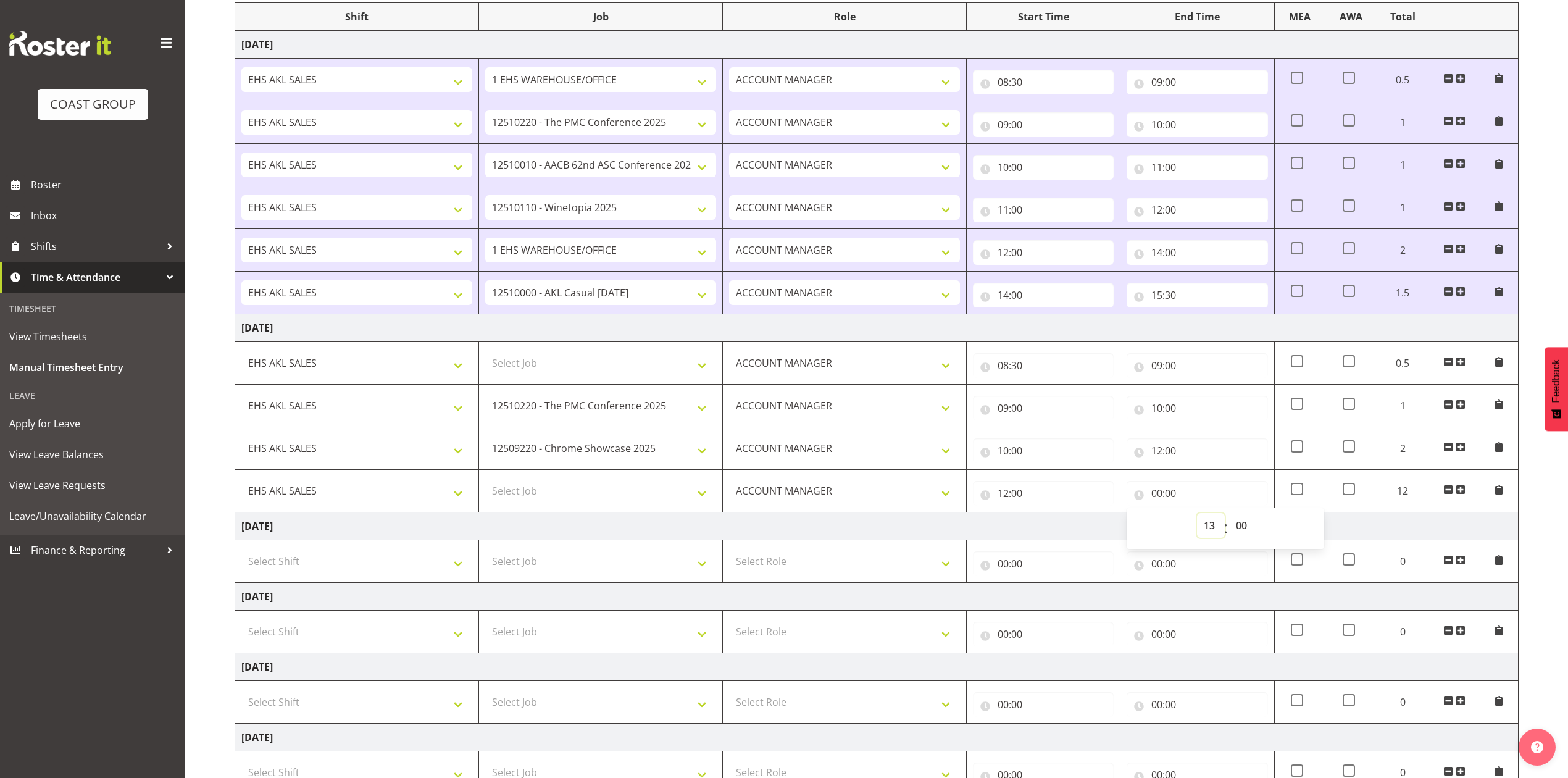
click at [1198, 516] on select "00 01 02 03 04 05 06 07 08 09 10 11 12 13 14 15 16 17 18 19 20 21 22 23" at bounding box center [1211, 525] width 28 height 25
type input "13:00"
click at [1462, 494] on span at bounding box center [1460, 489] width 9 height 9
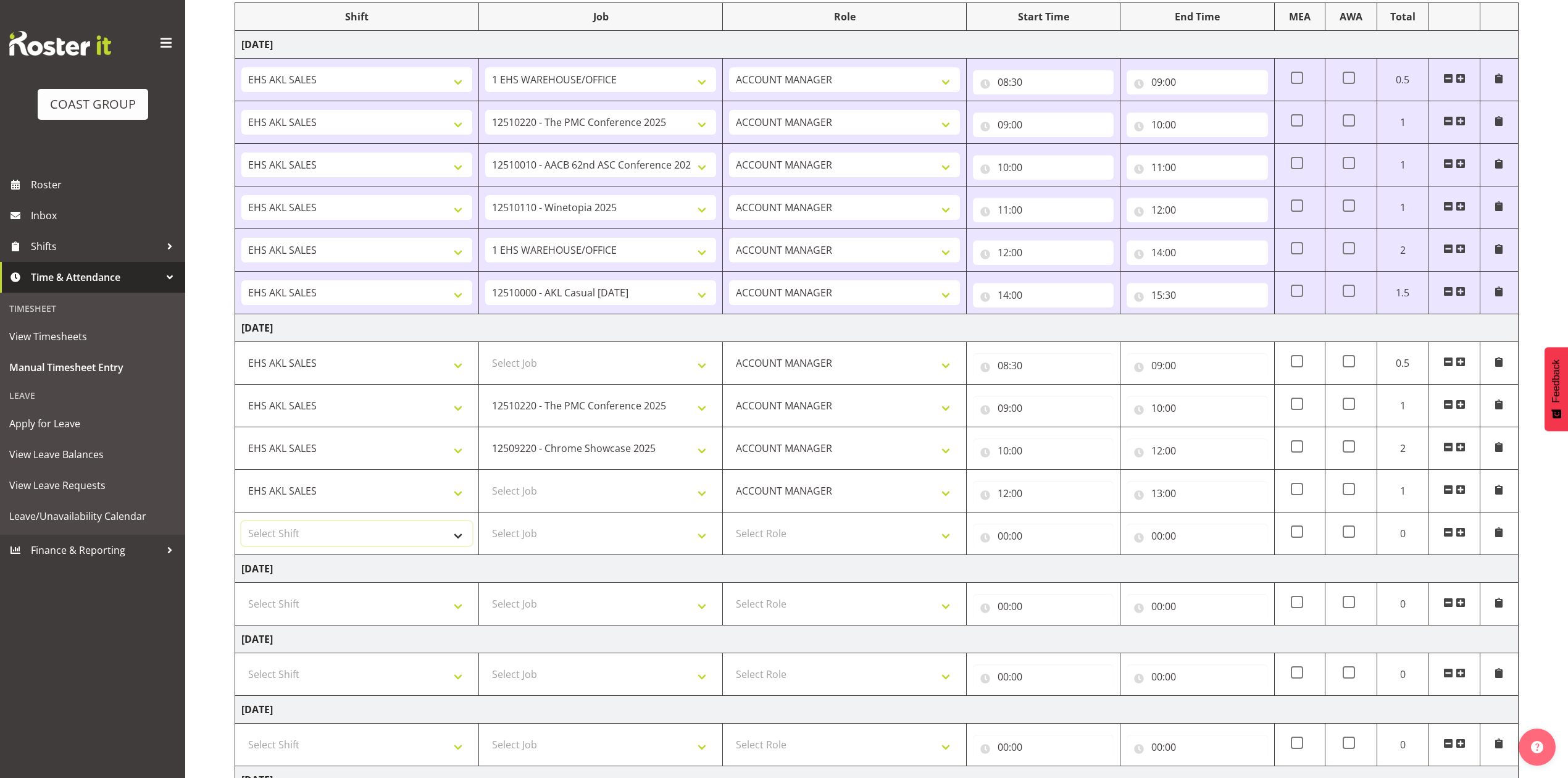
drag, startPoint x: 385, startPoint y: 534, endPoint x: 385, endPoint y: 541, distance: 7.0
click at [385, 534] on select "Select Shift EHS AKL SALES" at bounding box center [357, 534] width 231 height 25
select select "1327"
click at [242, 524] on select "Select Shift EHS AKL SALES" at bounding box center [357, 534] width 231 height 25
click at [776, 543] on select "Select Role ACCOUNT MANAGER Account Manager" at bounding box center [844, 534] width 231 height 25
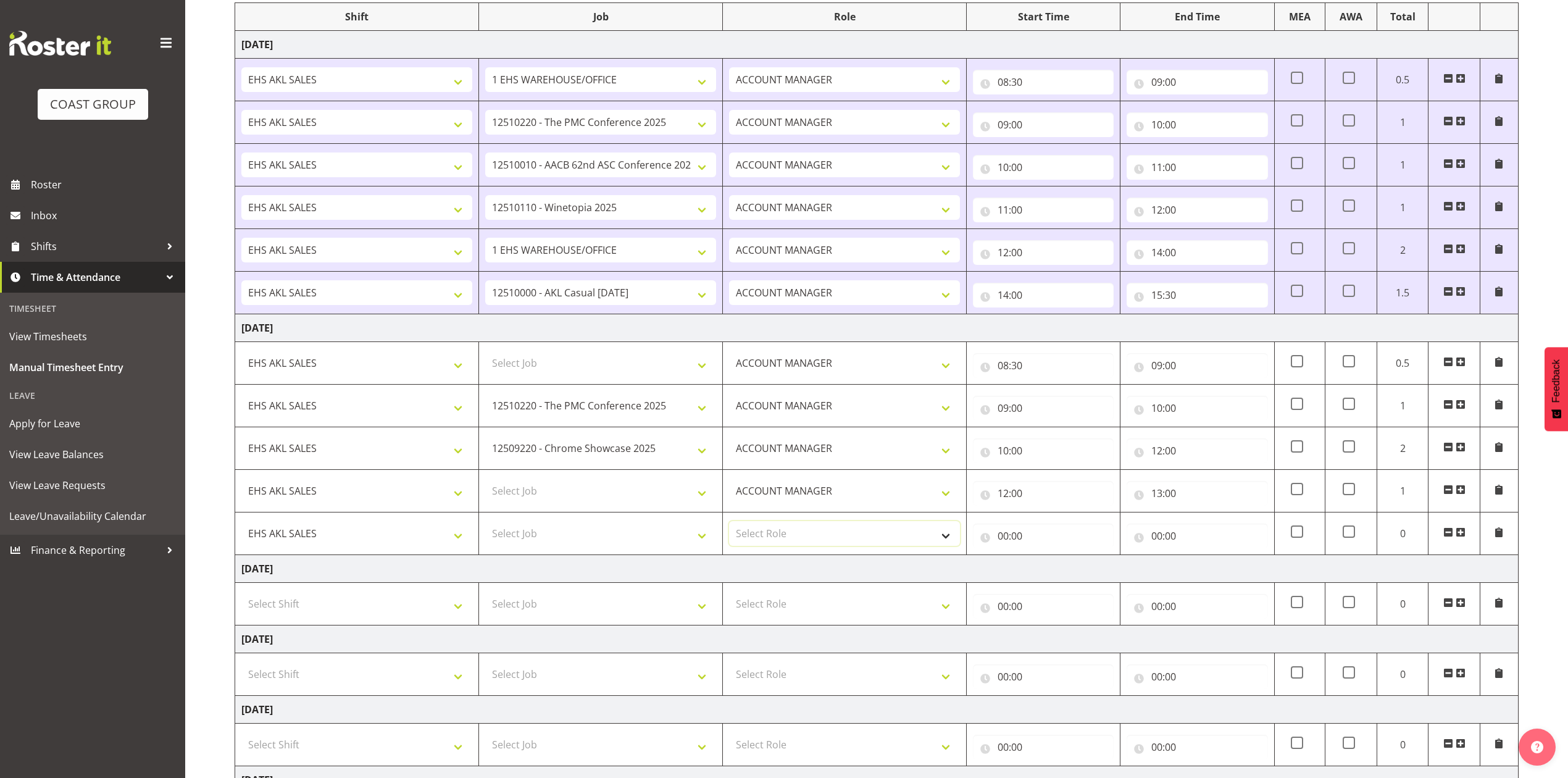
select select "197"
click at [730, 524] on select "Select Role ACCOUNT MANAGER Account Manager" at bounding box center [844, 534] width 231 height 25
click at [1005, 541] on input "00:00" at bounding box center [1043, 535] width 141 height 25
click at [1060, 569] on select "00 01 02 03 04 05 06 07 08 09 10 11 12 13 14 15 16 17 18 19 20 21 22 23" at bounding box center [1058, 568] width 28 height 25
select select "13"
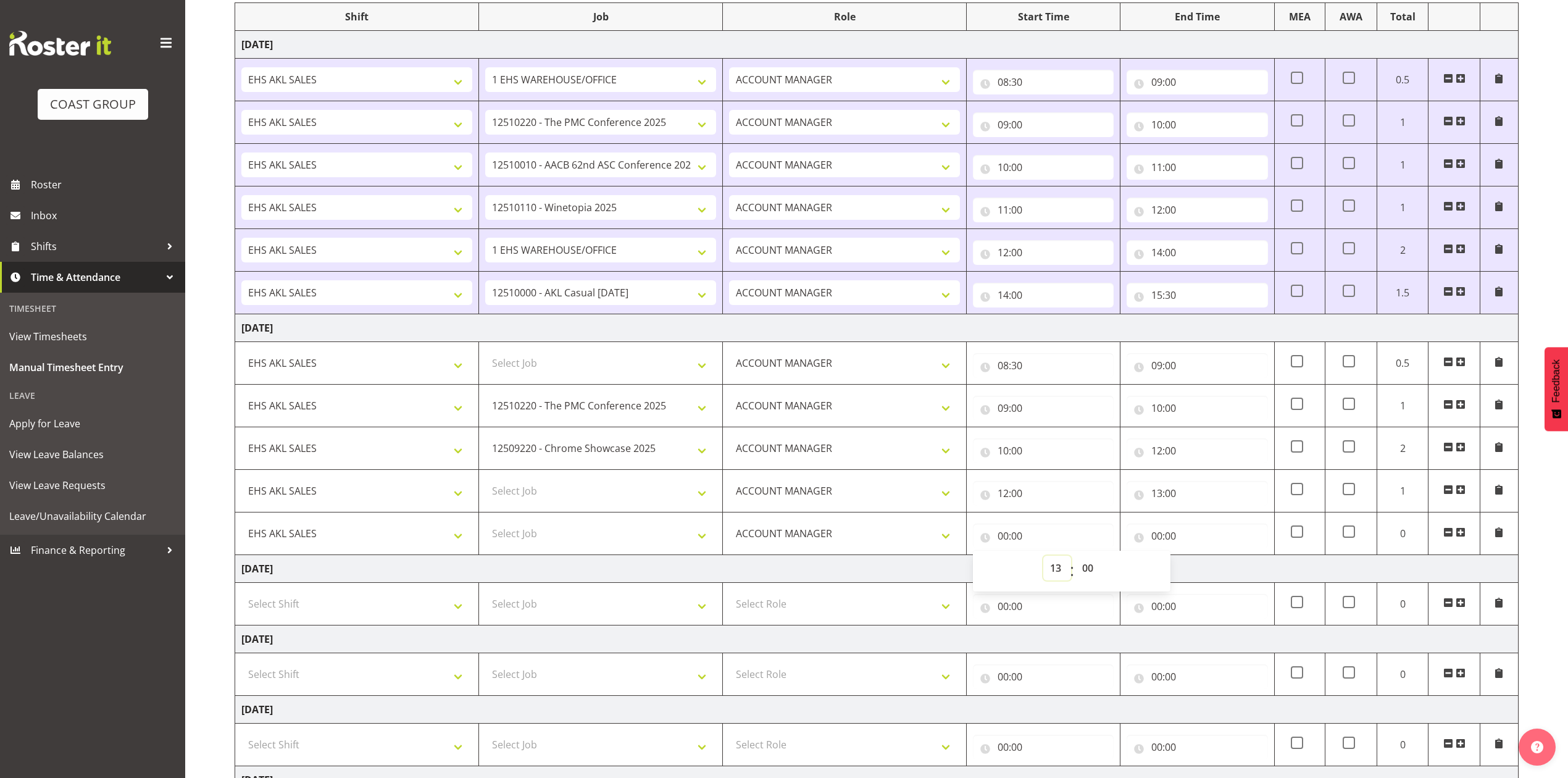
click at [1044, 559] on select "00 01 02 03 04 05 06 07 08 09 10 11 12 13 14 15 16 17 18 19 20 21 22 23" at bounding box center [1058, 568] width 28 height 25
type input "13:00"
click at [1161, 536] on input "00:00" at bounding box center [1197, 535] width 141 height 25
click at [1206, 572] on select "00 01 02 03 04 05 06 07 08 09 10 11 12 13 14 15 16 17 18 19 20 21 22 23" at bounding box center [1211, 568] width 28 height 25
select select "14"
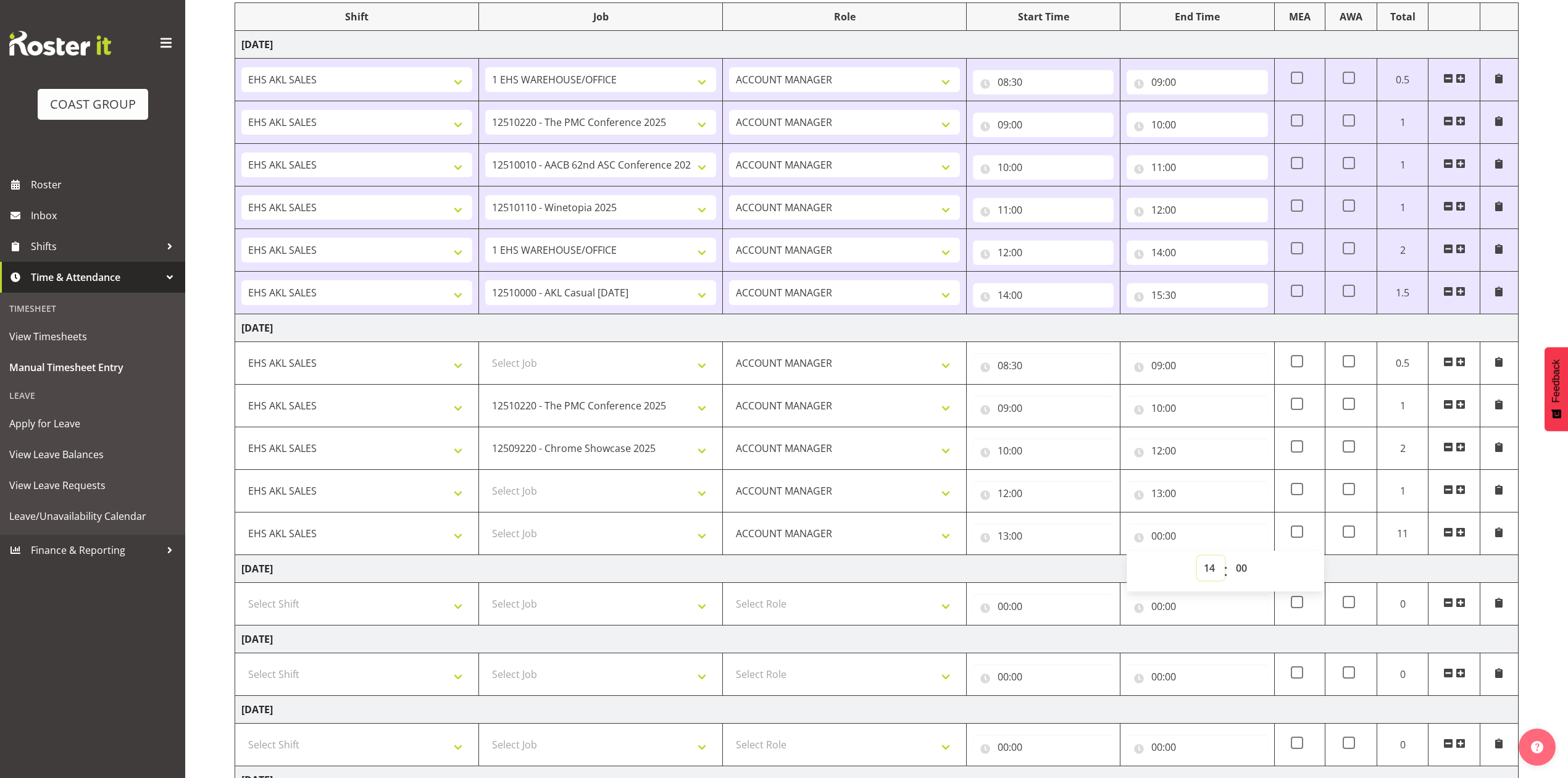
click at [1198, 559] on select "00 01 02 03 04 05 06 07 08 09 10 11 12 13 14 15 16 17 18 19 20 21 22 23" at bounding box center [1211, 568] width 28 height 25
type input "14:00"
click at [1464, 532] on span at bounding box center [1460, 532] width 9 height 9
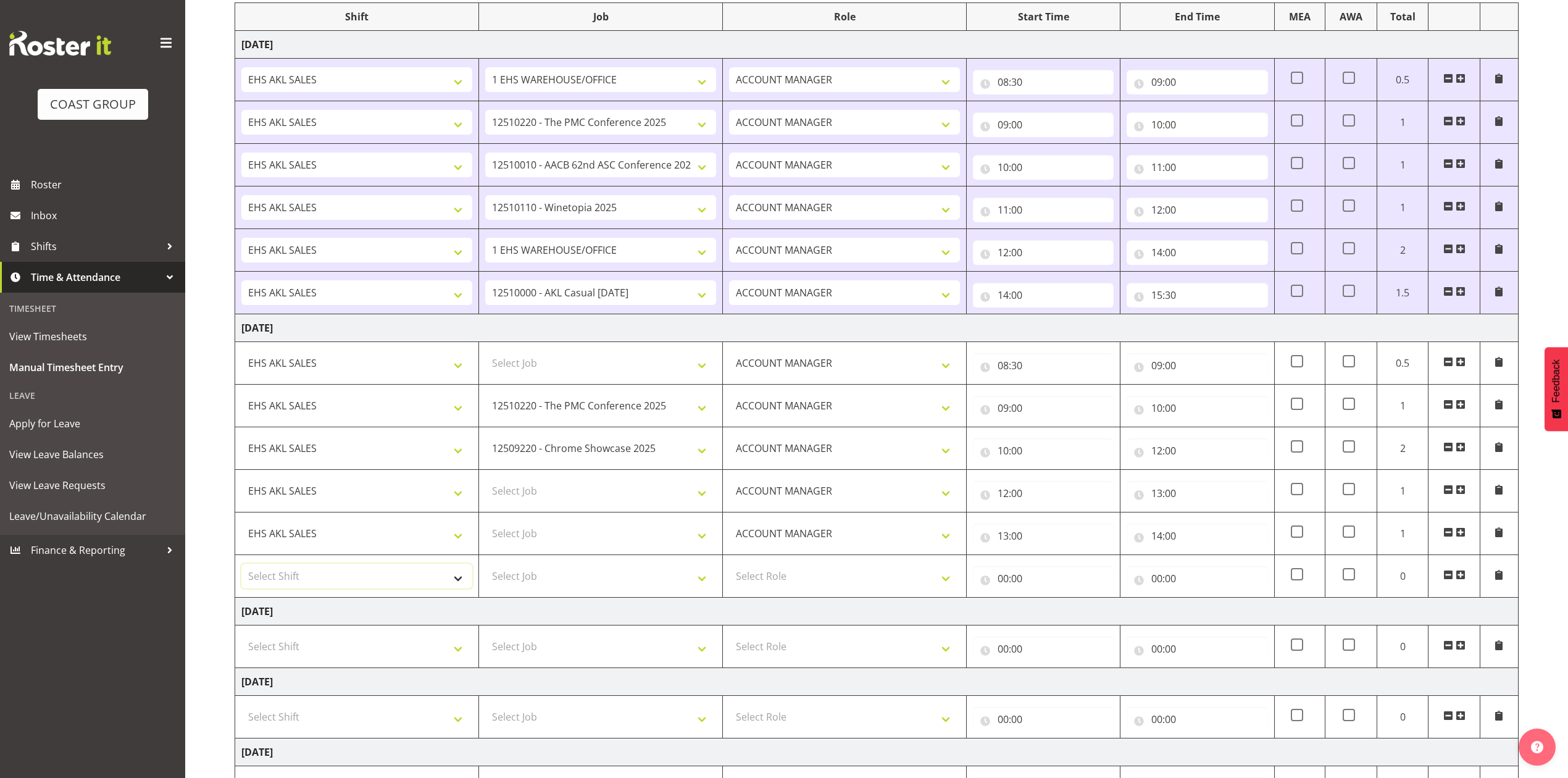
click at [364, 585] on select "Select Shift EHS AKL SALES" at bounding box center [357, 576] width 231 height 25
select select "1327"
click at [242, 566] on select "Select Shift EHS AKL SALES" at bounding box center [357, 576] width 231 height 25
drag, startPoint x: 818, startPoint y: 579, endPoint x: 819, endPoint y: 586, distance: 7.1
click at [819, 579] on select "Select Role ACCOUNT MANAGER Account Manager" at bounding box center [844, 576] width 231 height 25
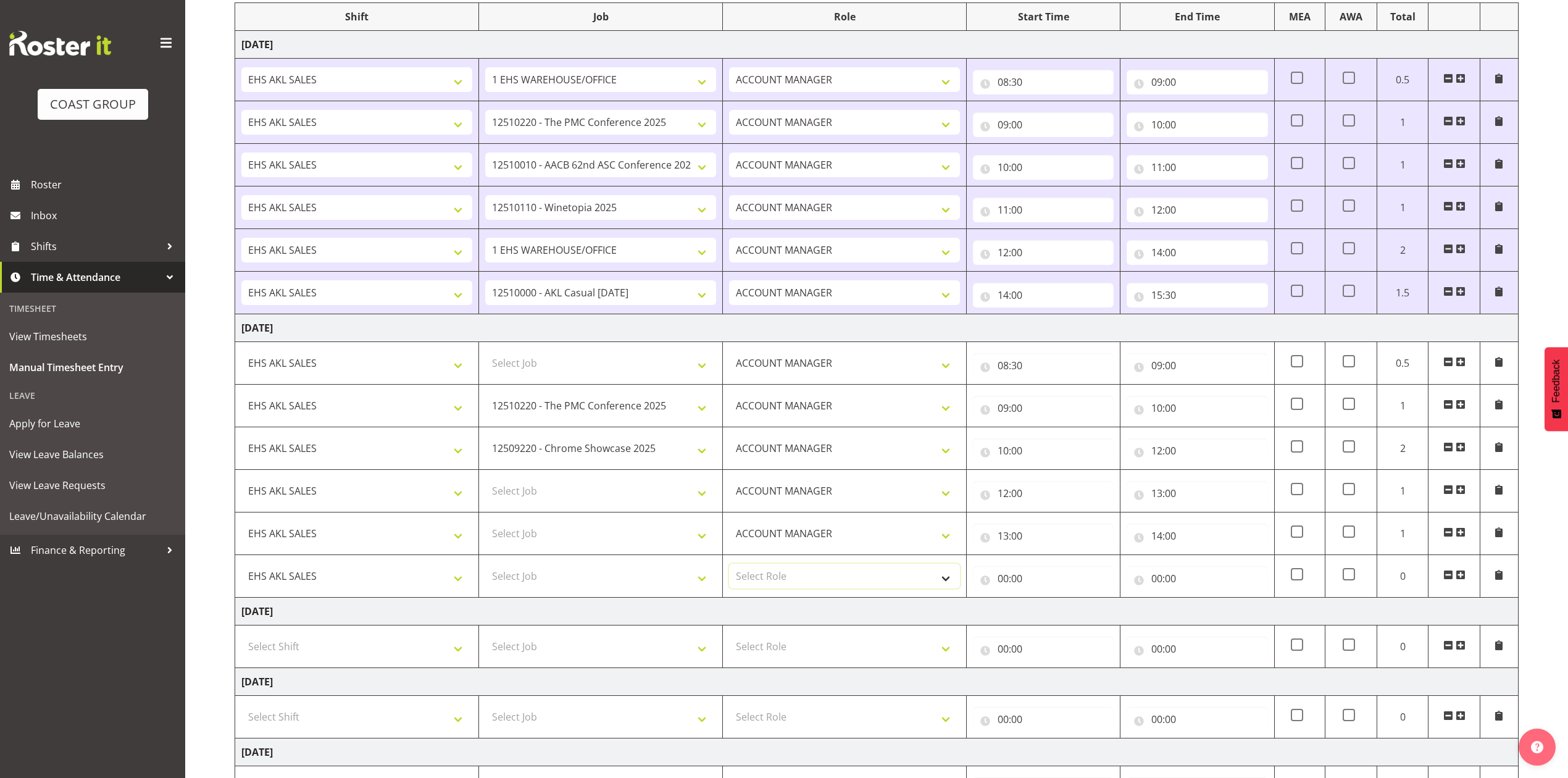
select select "197"
click at [730, 566] on select "Select Role ACCOUNT MANAGER Account Manager" at bounding box center [844, 576] width 231 height 25
drag, startPoint x: 996, startPoint y: 581, endPoint x: 1004, endPoint y: 583, distance: 8.2
click at [996, 581] on input "00:00" at bounding box center [1043, 579] width 141 height 25
drag, startPoint x: 1060, startPoint y: 610, endPoint x: 1062, endPoint y: 602, distance: 8.2
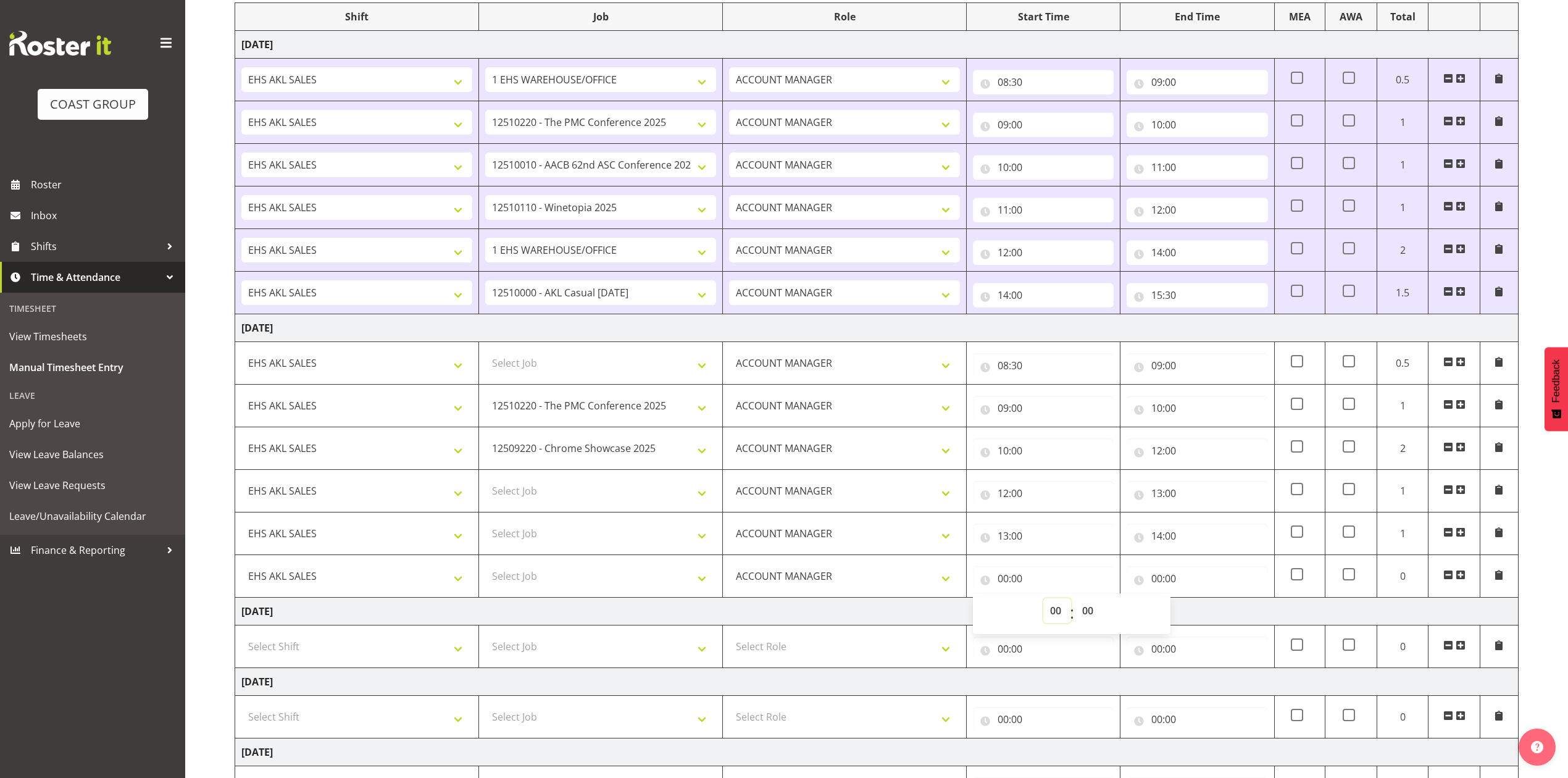
click at [1060, 610] on select "00 01 02 03 04 05 06 07 08 09 10 11 12 13 14 15 16 17 18 19 20 21 22 23" at bounding box center [1058, 610] width 28 height 25
select select "14"
click at [1044, 602] on select "00 01 02 03 04 05 06 07 08 09 10 11 12 13 14 15 16 17 18 19 20 21 22 23" at bounding box center [1058, 610] width 28 height 25
type input "14:00"
click at [1162, 579] on input "00:00" at bounding box center [1197, 579] width 141 height 25
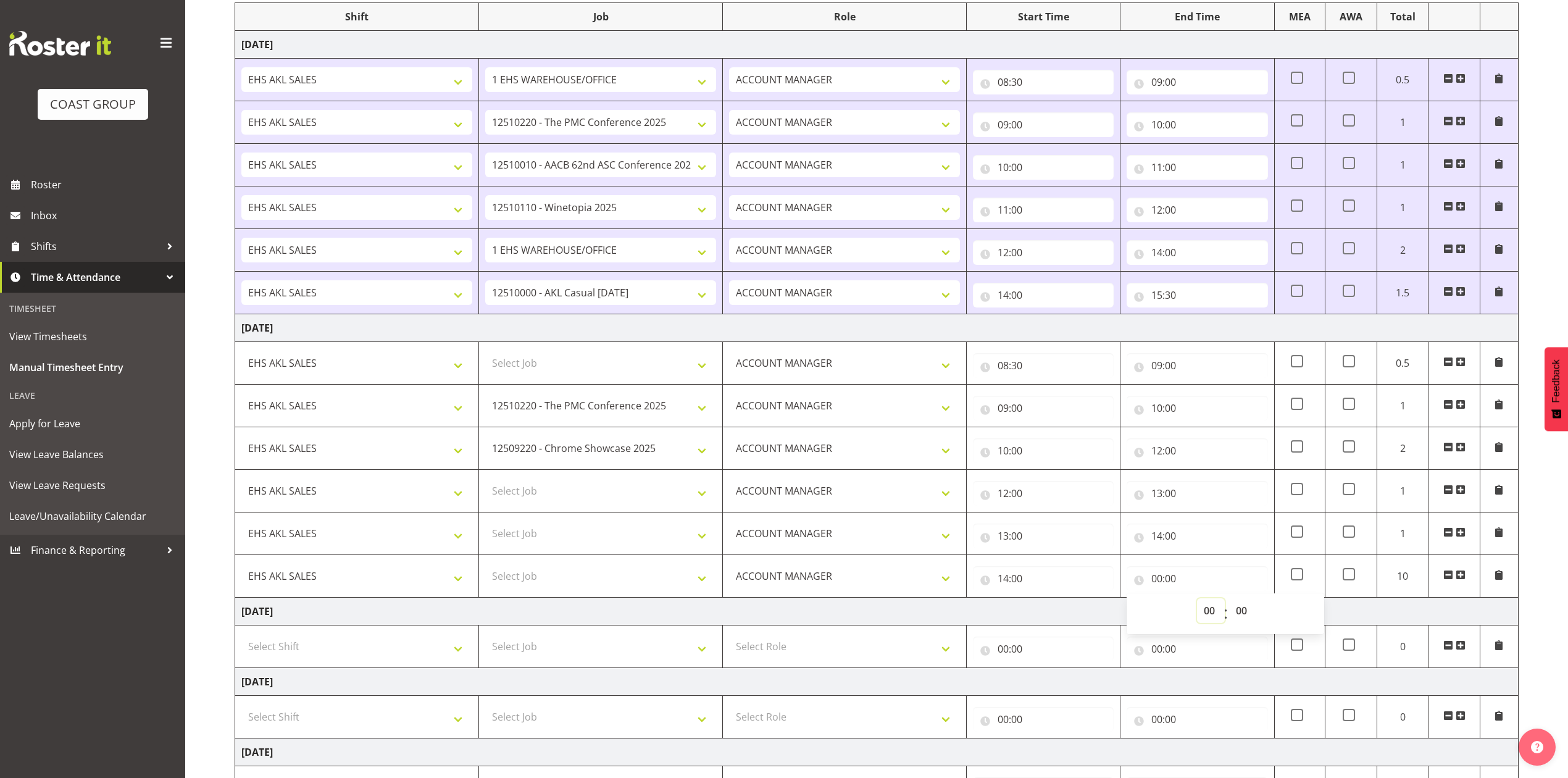
click at [1217, 612] on select "00 01 02 03 04 05 06 07 08 09 10 11 12 13 14 15 16 17 18 19 20 21 22 23" at bounding box center [1211, 610] width 28 height 25
select select "15"
click at [1198, 602] on select "00 01 02 03 04 05 06 07 08 09 10 11 12 13 14 15 16 17 18 19 20 21 22 23" at bounding box center [1211, 610] width 28 height 25
type input "15:00"
drag, startPoint x: 1242, startPoint y: 615, endPoint x: 1242, endPoint y: 602, distance: 13.0
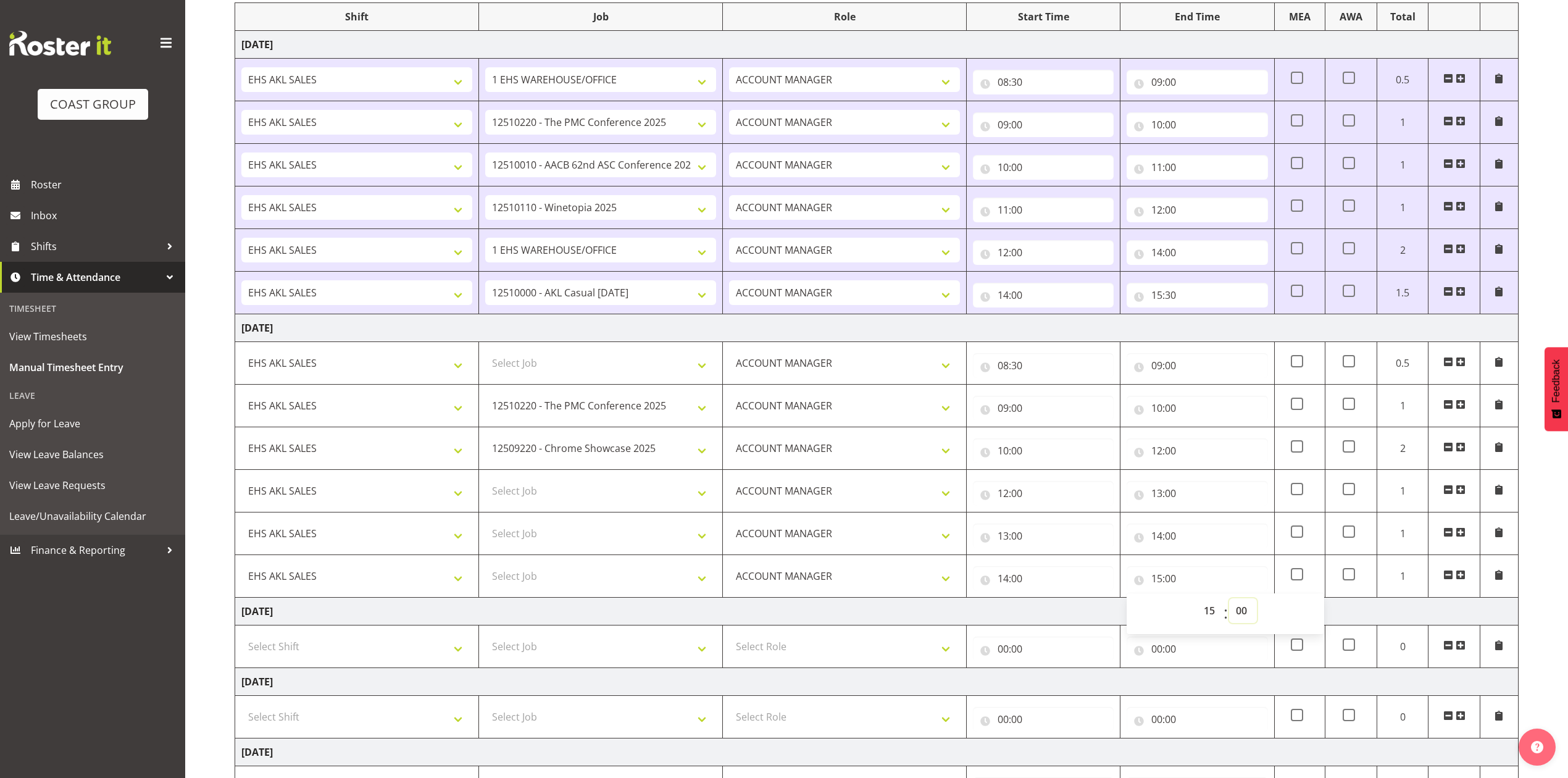
click at [1242, 613] on select "00 01 02 03 04 05 06 07 08 09 10 11 12 13 14 15 16 17 18 19 20 21 22 23 24 25 2…" at bounding box center [1243, 610] width 28 height 25
select select "30"
click at [1230, 602] on select "00 01 02 03 04 05 06 07 08 09 10 11 12 13 14 15 16 17 18 19 20 21 22 23 24 25 2…" at bounding box center [1243, 610] width 28 height 25
type input "15:30"
click at [1124, 606] on td "[DATE]" at bounding box center [876, 611] width 1284 height 28
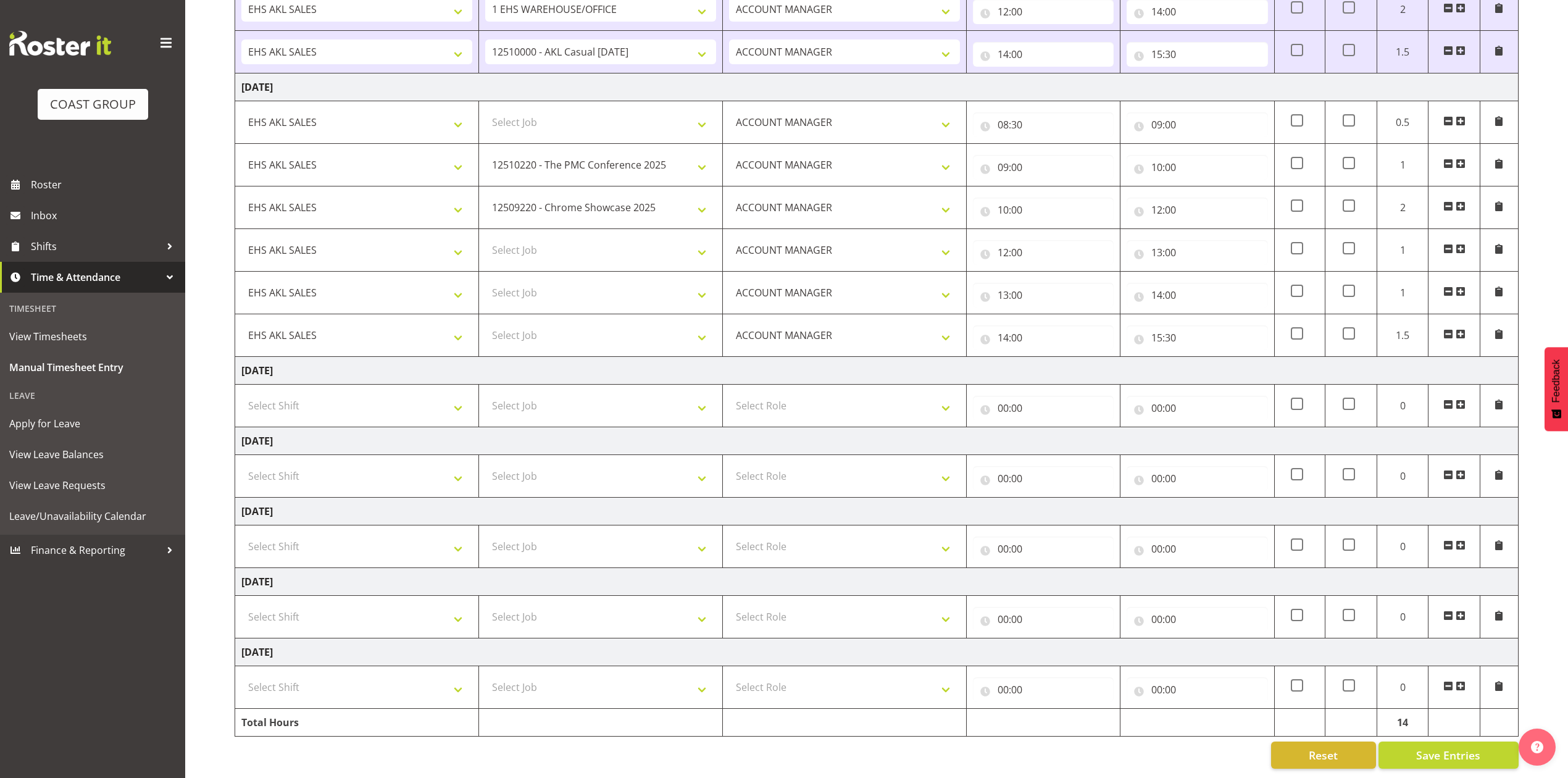
scroll to position [424, 0]
click at [1438, 747] on span "Save Entries" at bounding box center [1449, 755] width 64 height 16
